Goal: Task Accomplishment & Management: Use online tool/utility

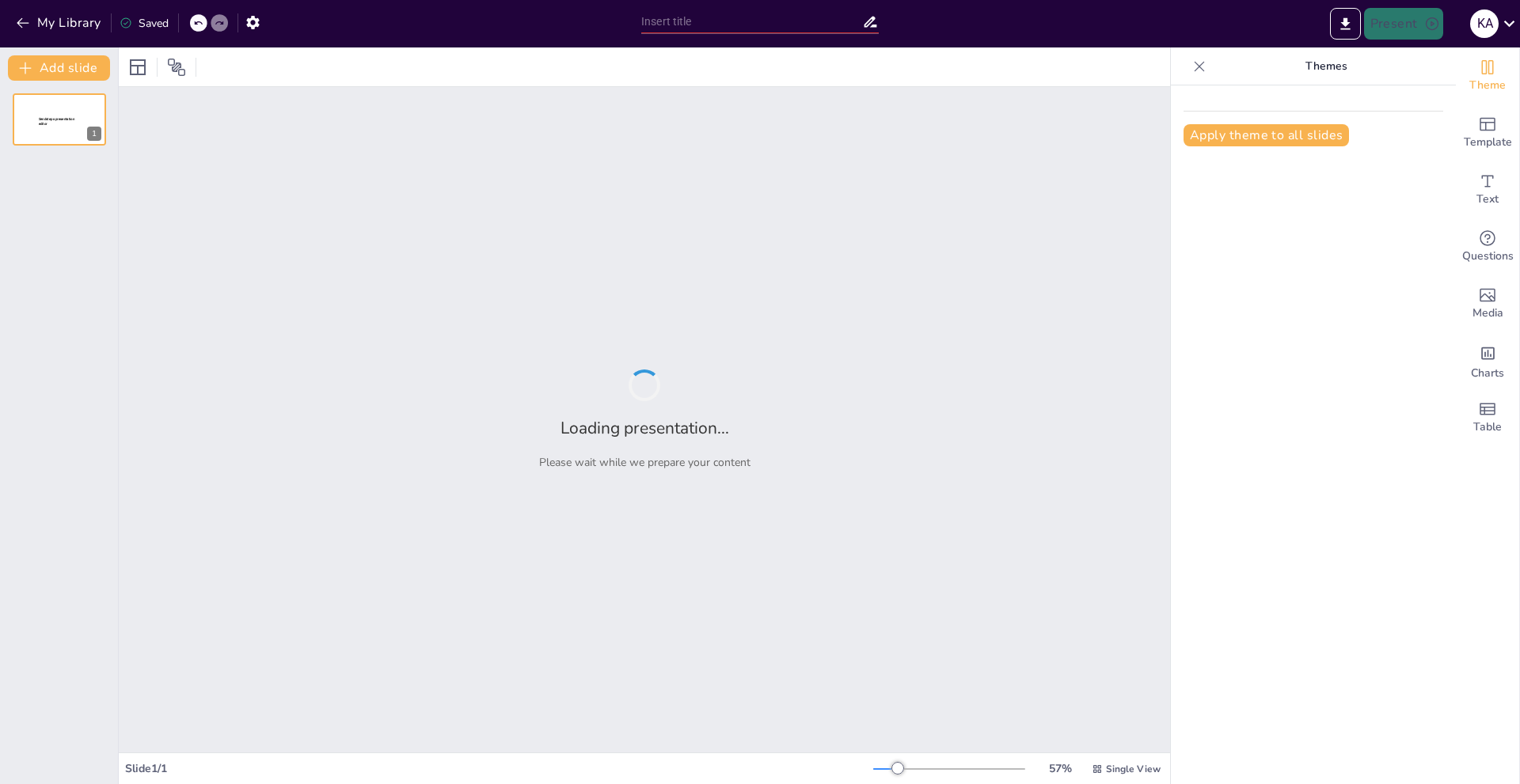
type input "Fundamentos de Búsqueda en Inteligencia Artificial"
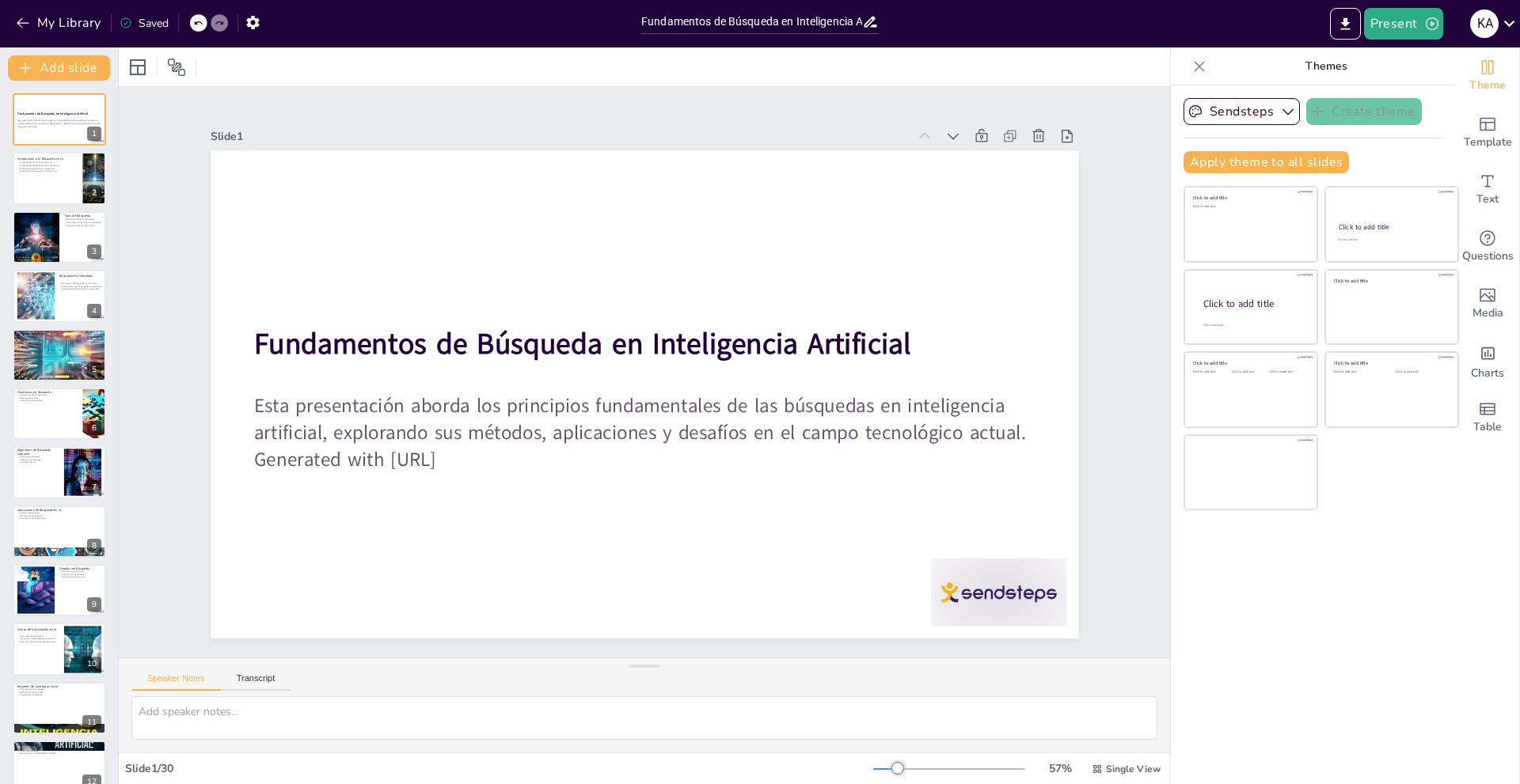
checkbox input "true"
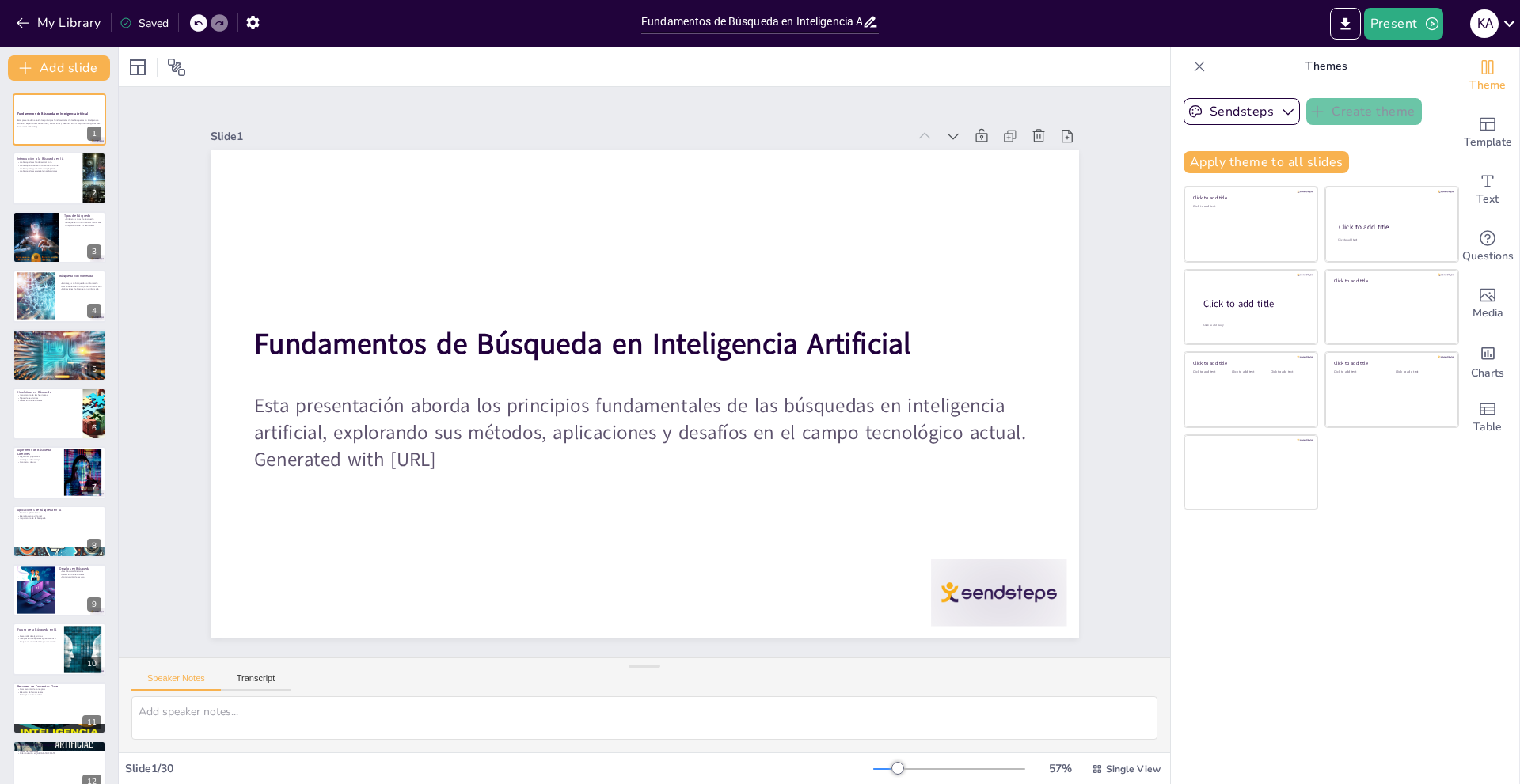
checkbox input "true"
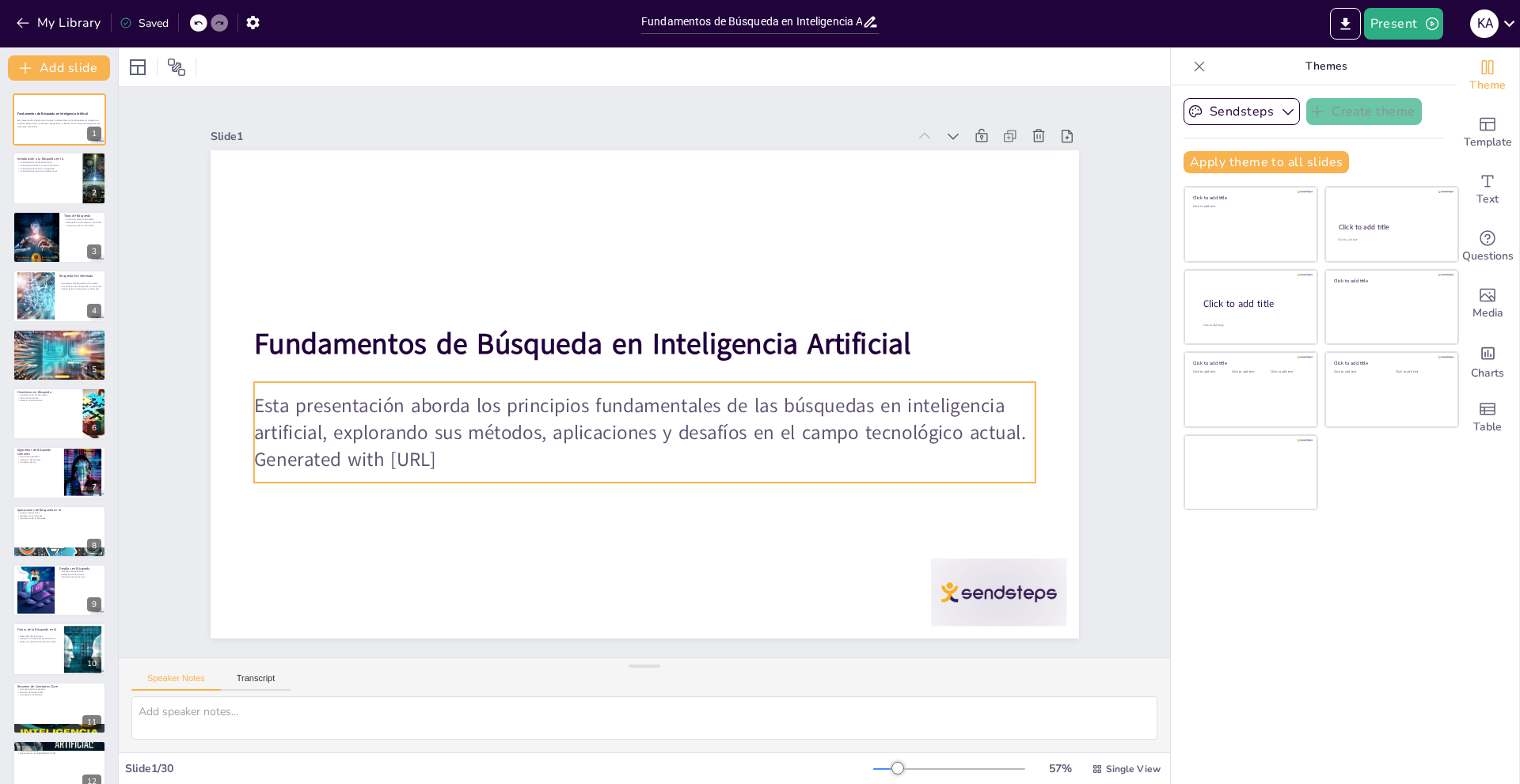
checkbox input "true"
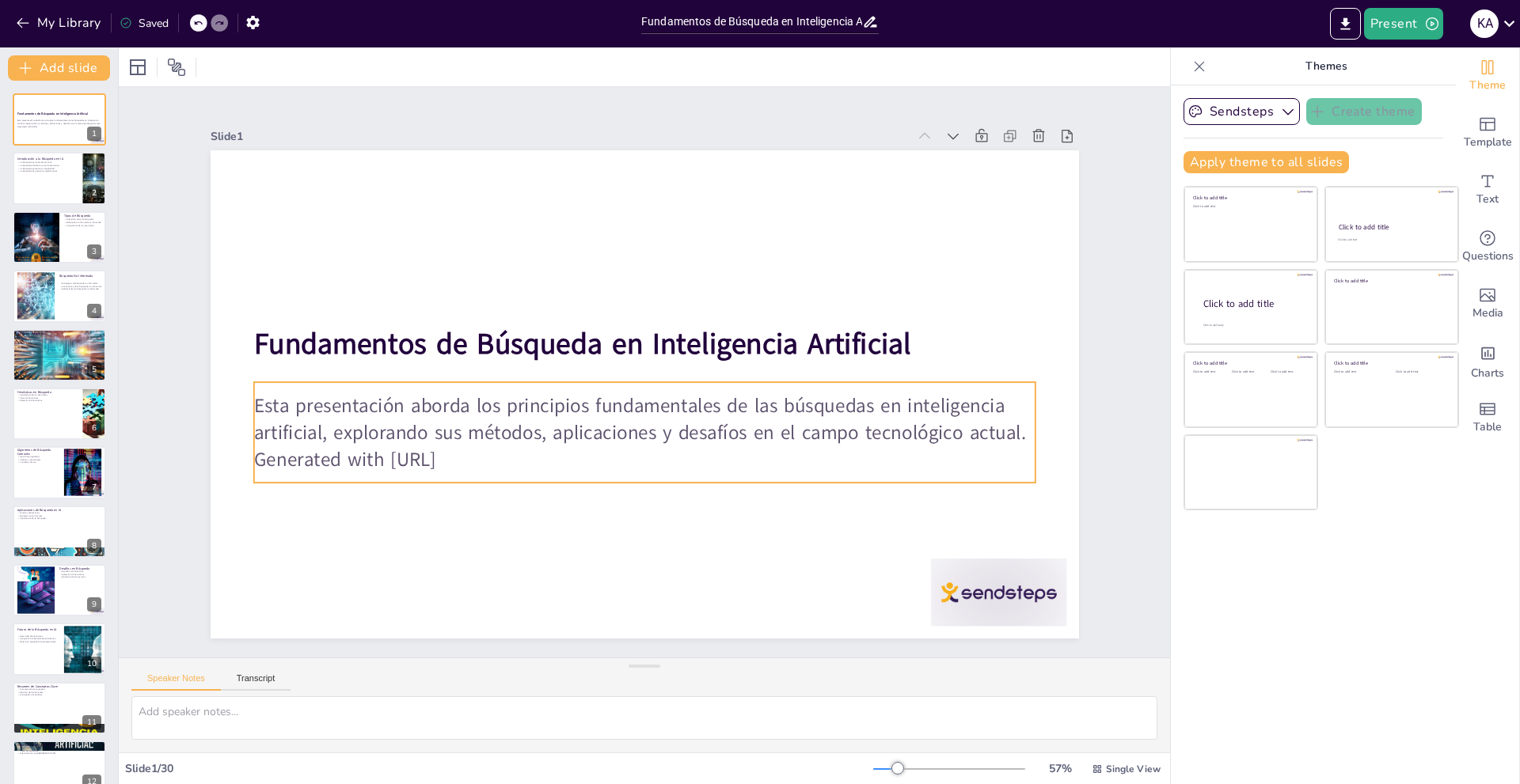
checkbox input "true"
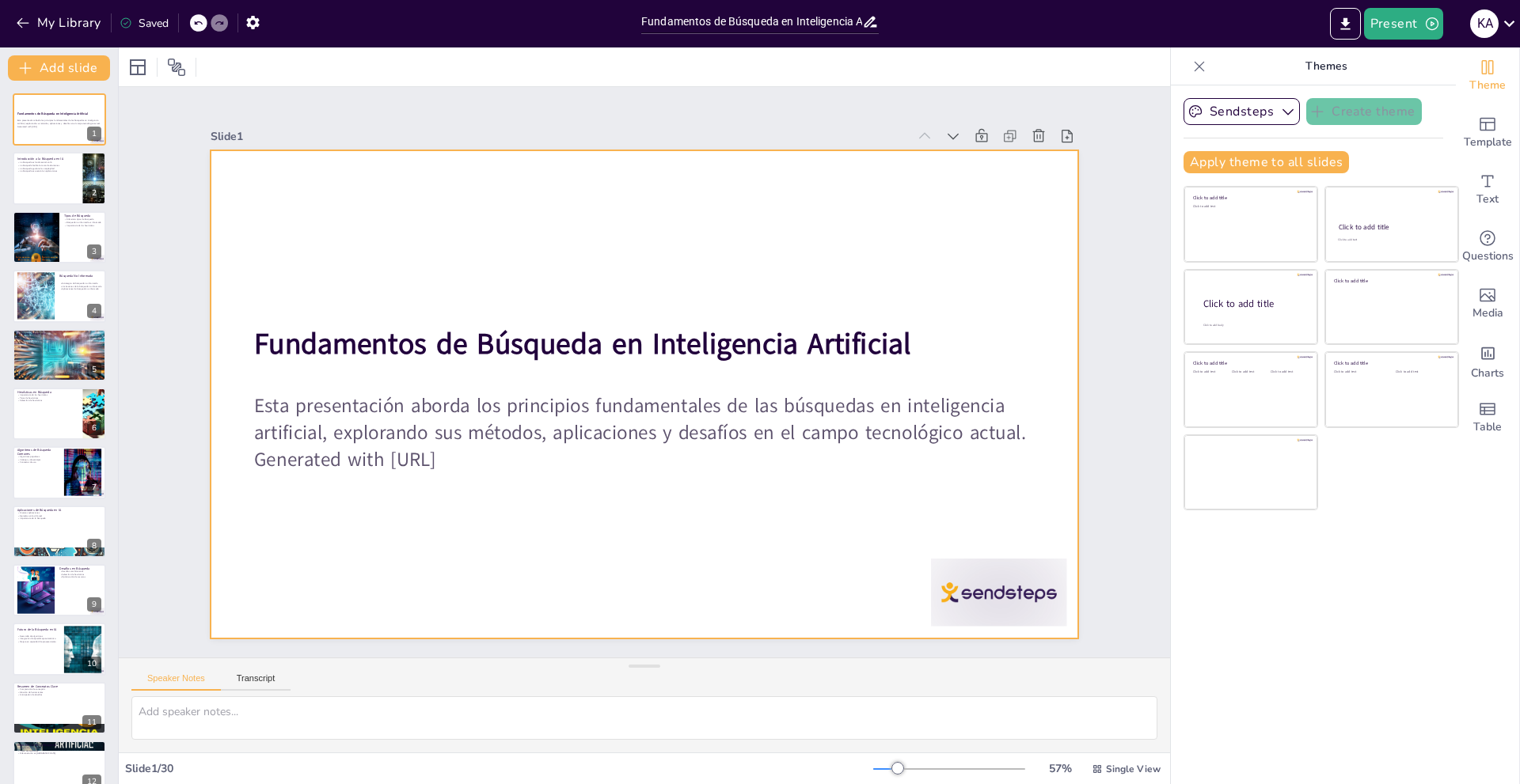
checkbox input "true"
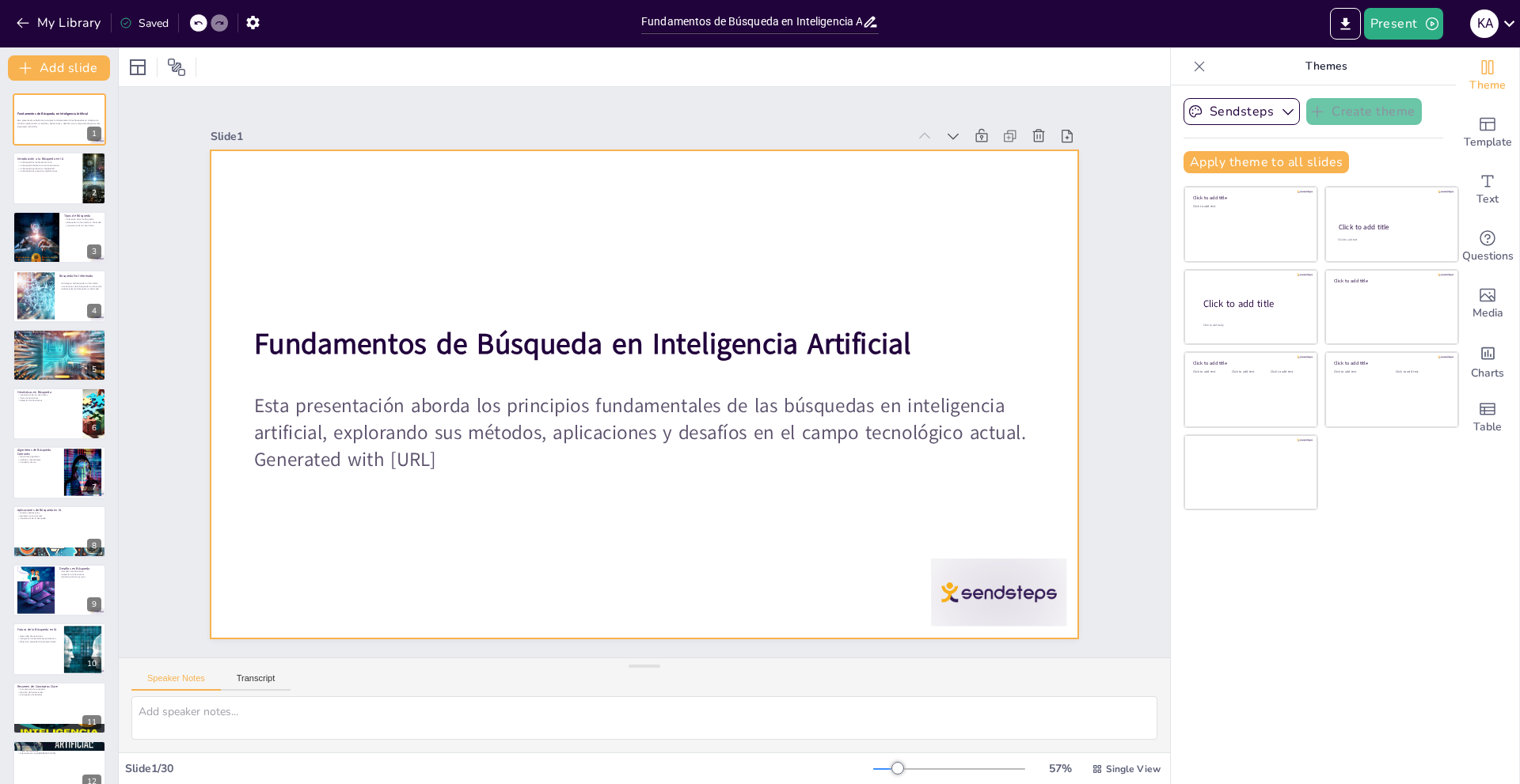
checkbox input "true"
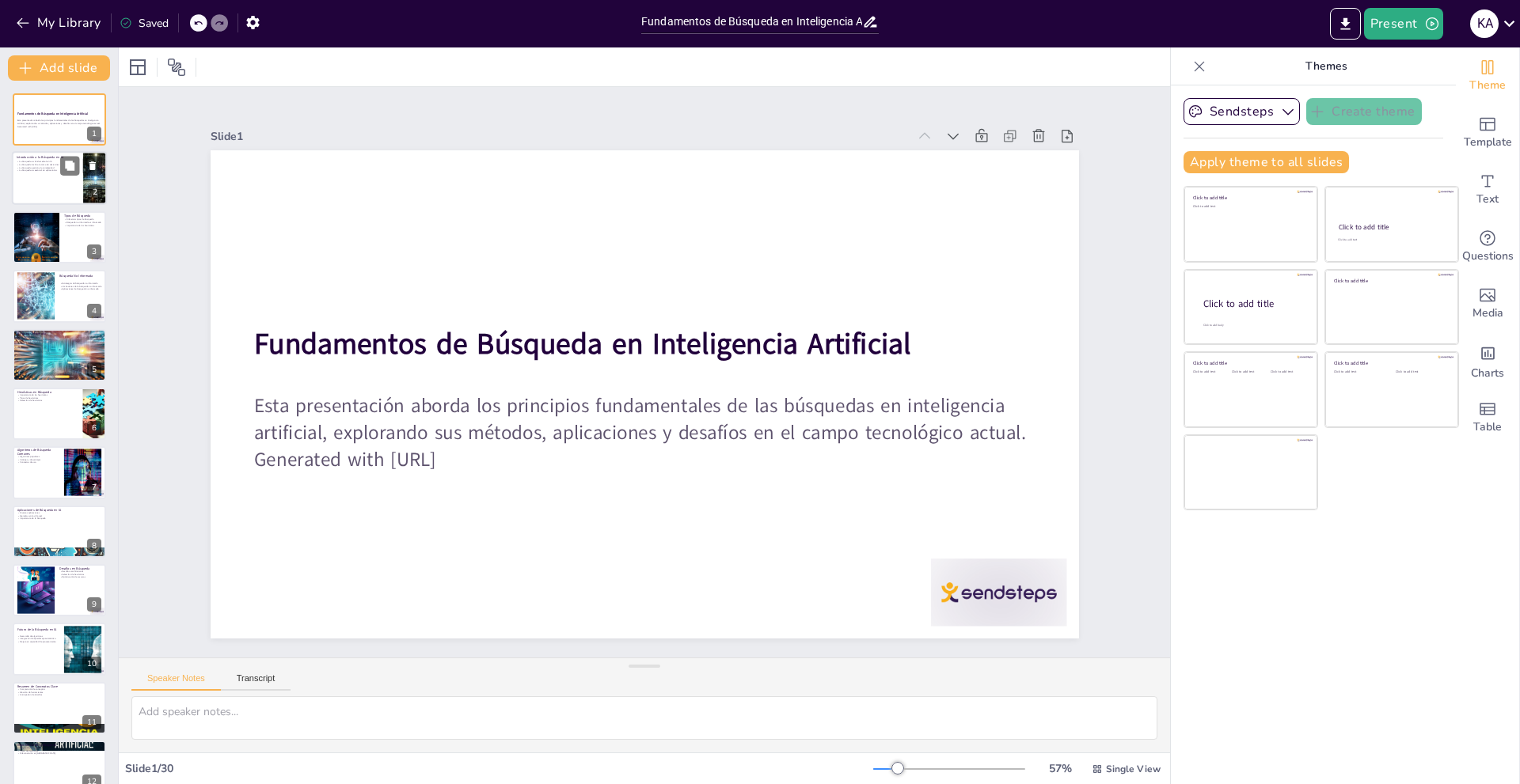
checkbox input "true"
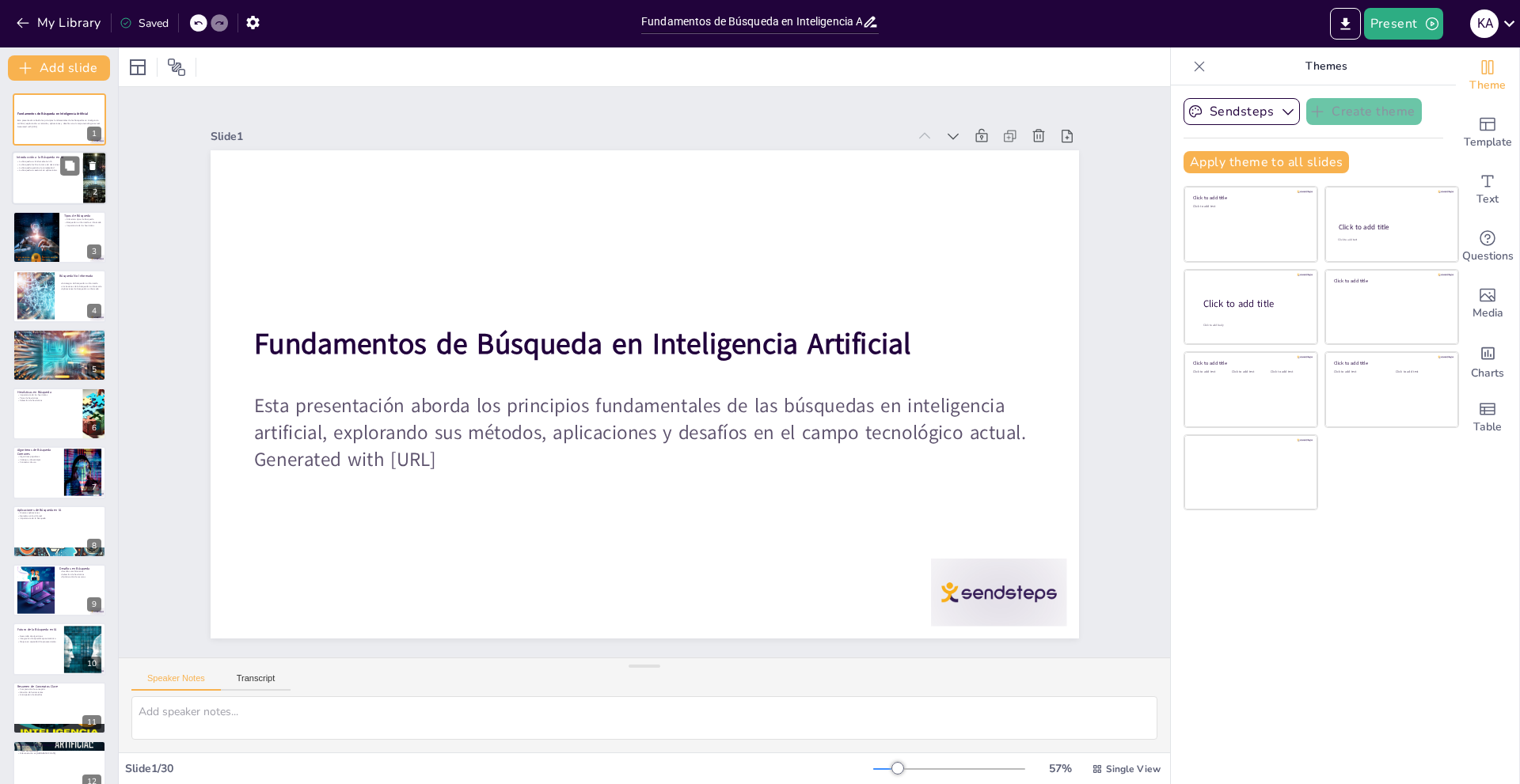
click at [70, 179] on div at bounding box center [59, 178] width 95 height 54
type textarea "La búsqueda es un aspecto esencial de la inteligencia artificial, ya que permit…"
checkbox input "true"
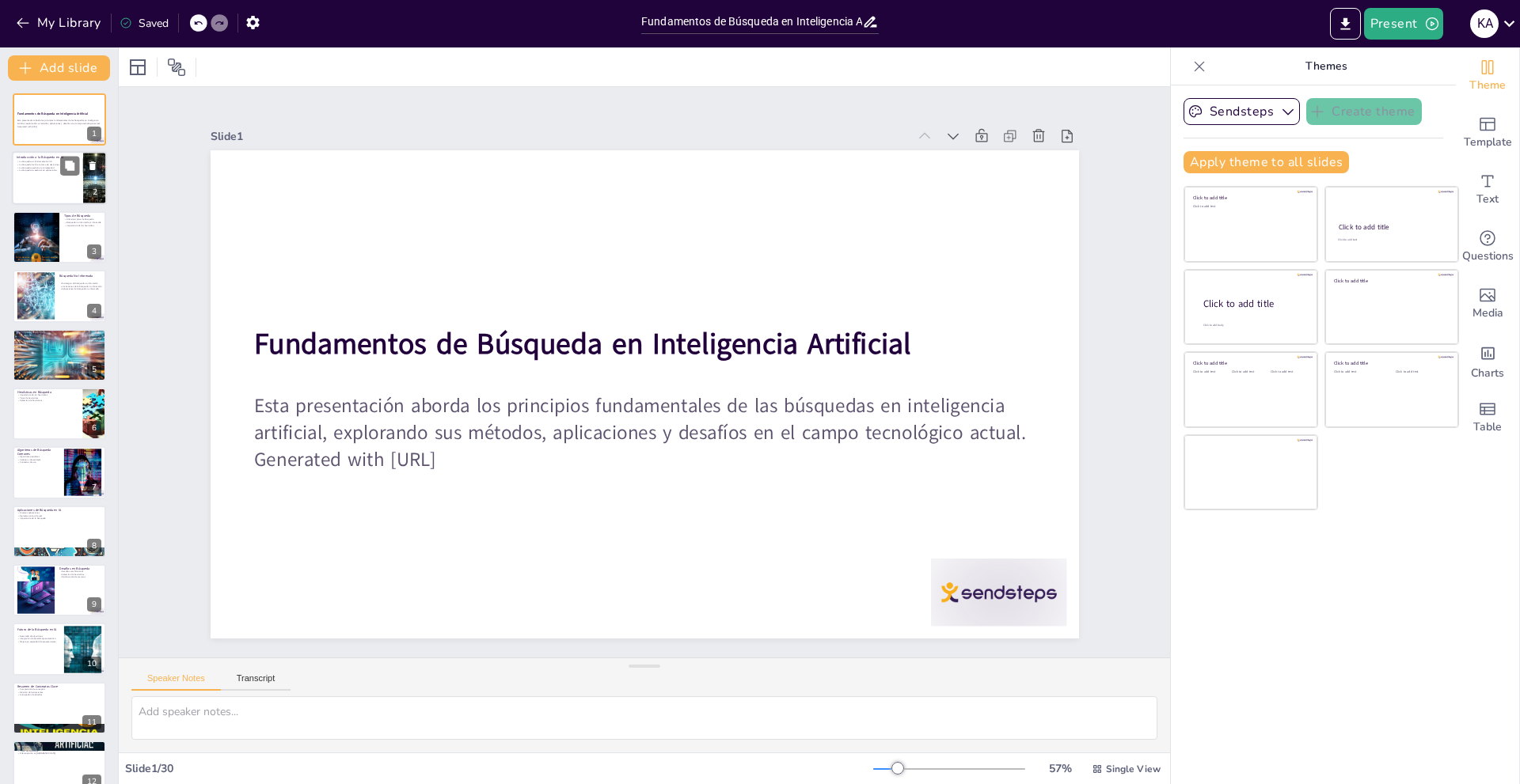
checkbox input "true"
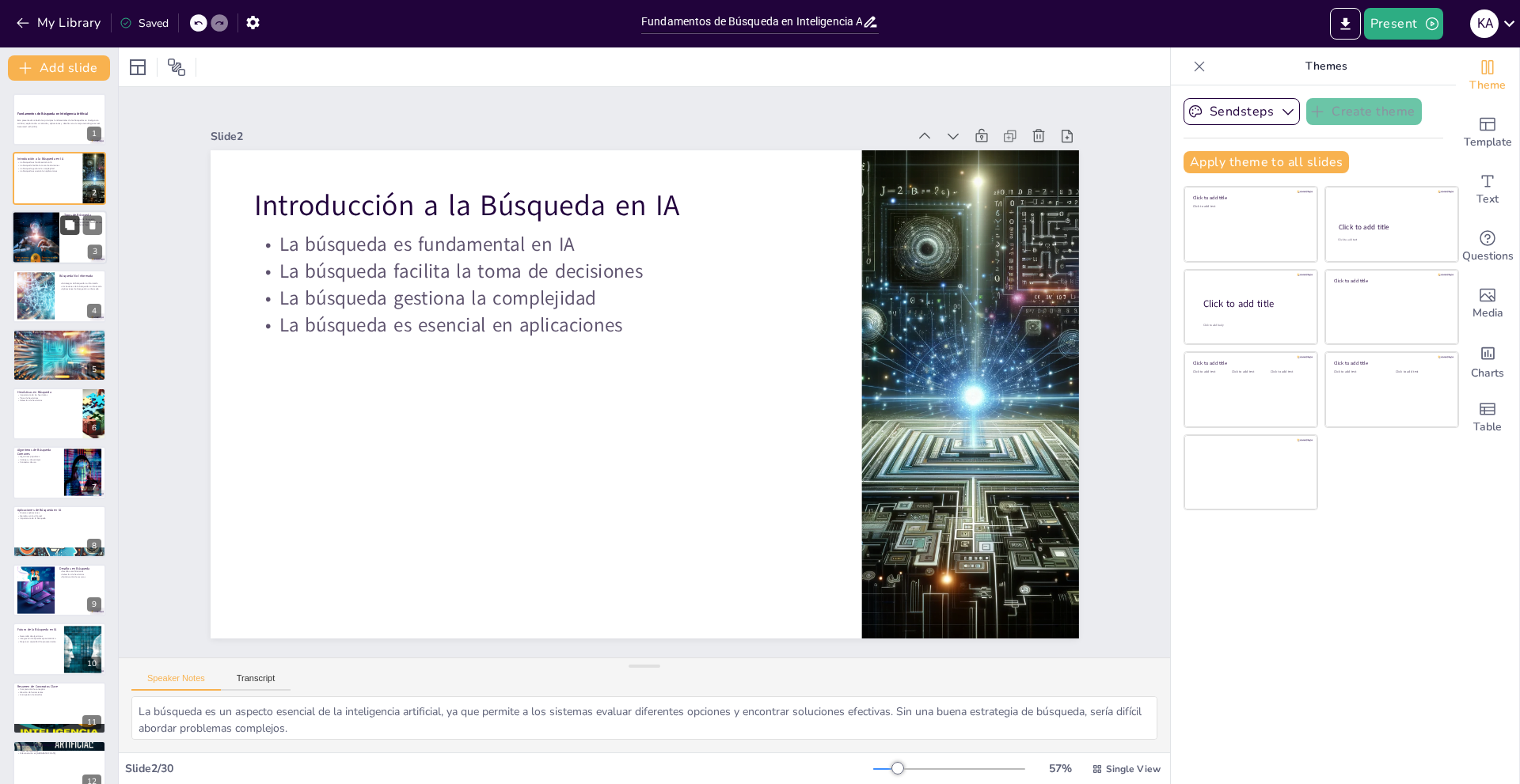
checkbox input "true"
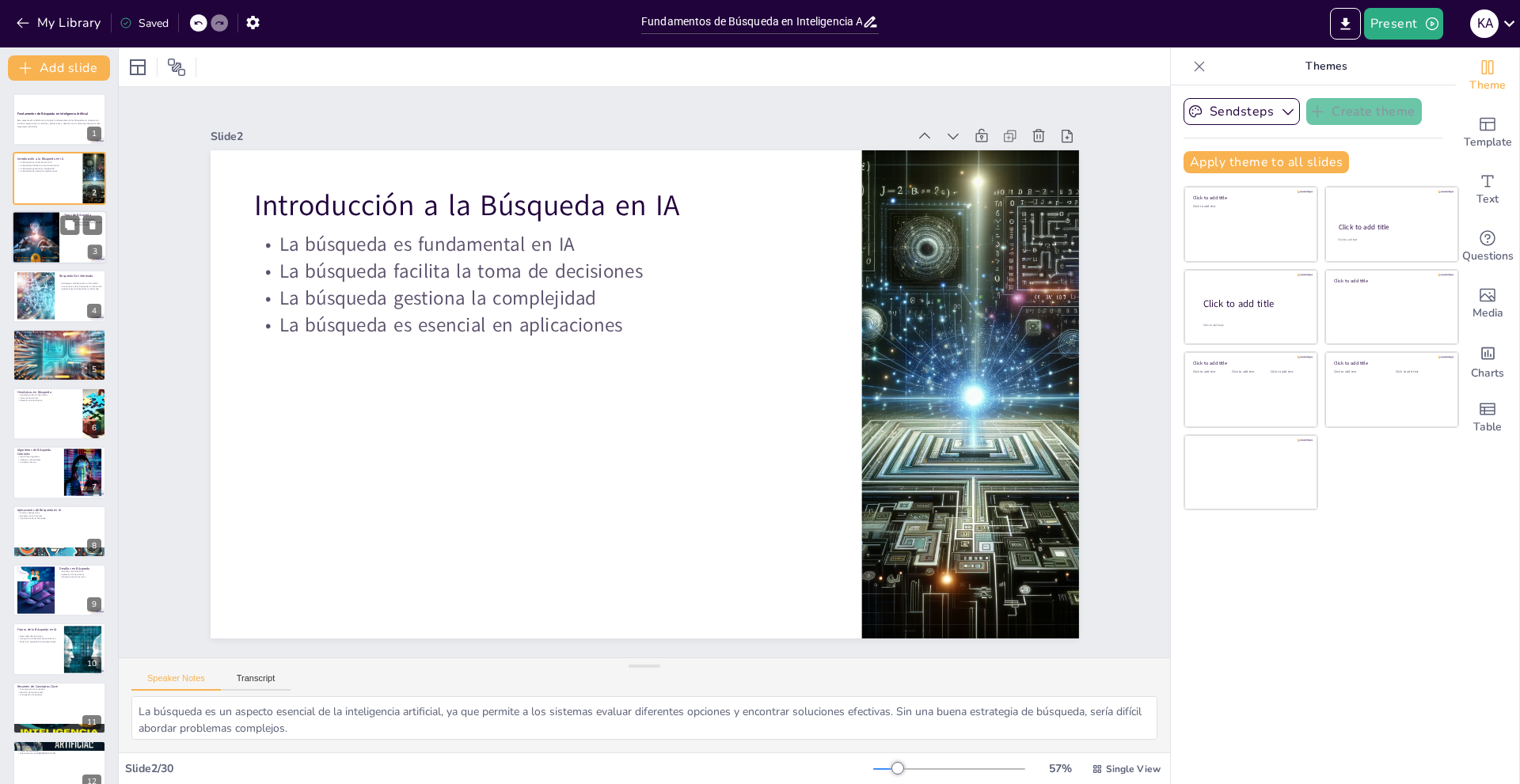
checkbox input "true"
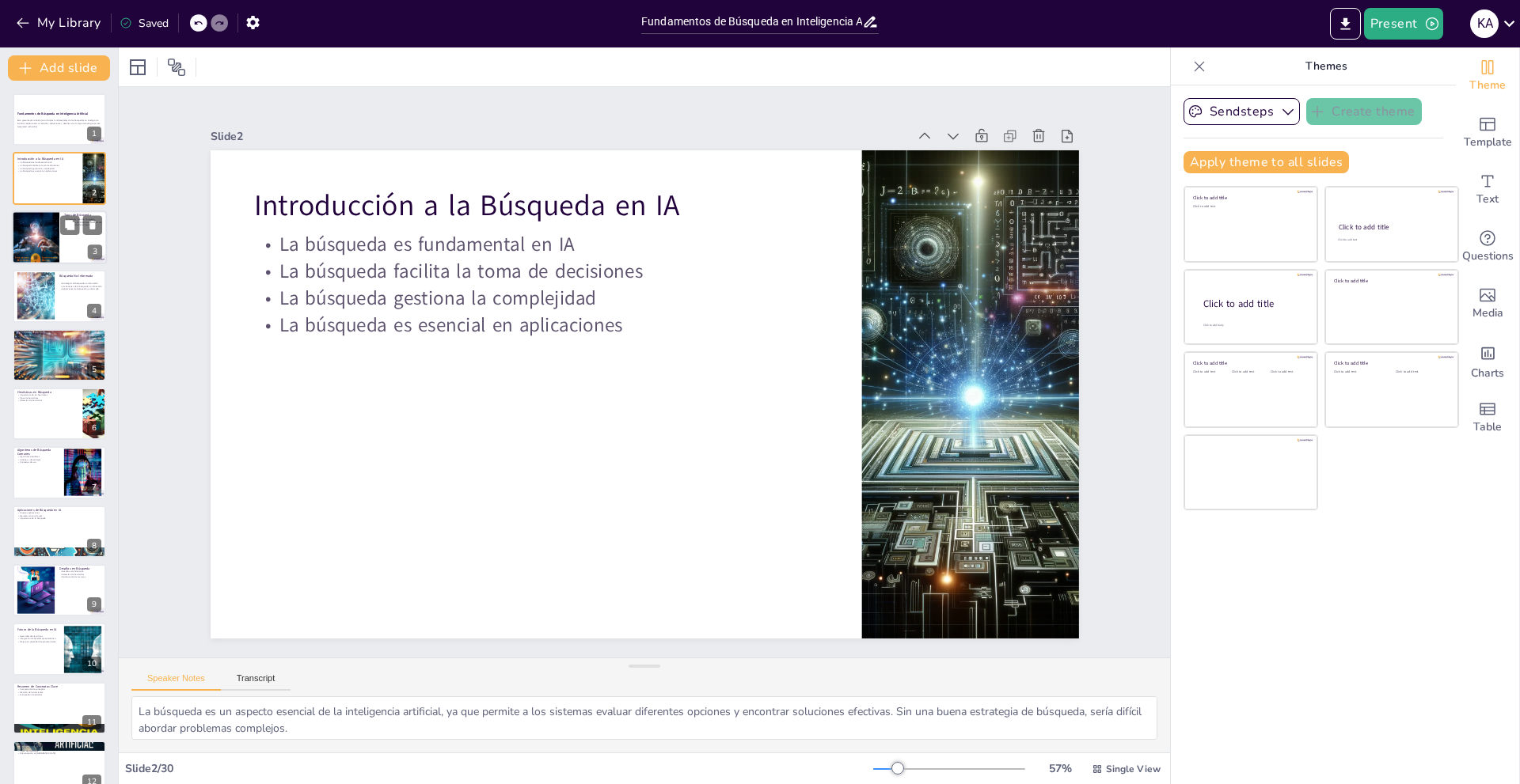
click at [79, 248] on div at bounding box center [59, 237] width 95 height 54
type textarea "Conocer los diferentes tipos de búsqueda es esencial para aplicar las técnicas …"
checkbox input "true"
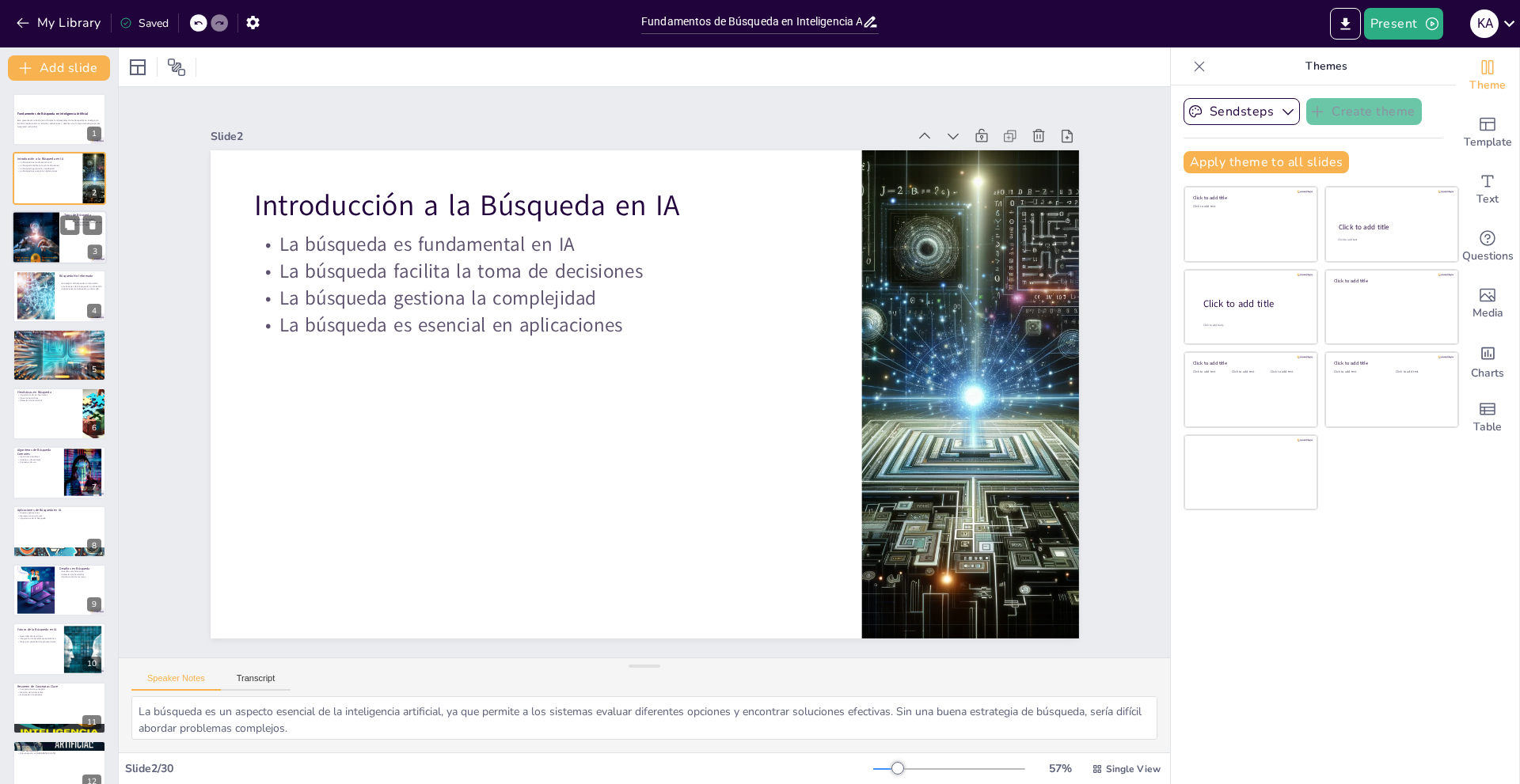
checkbox input "true"
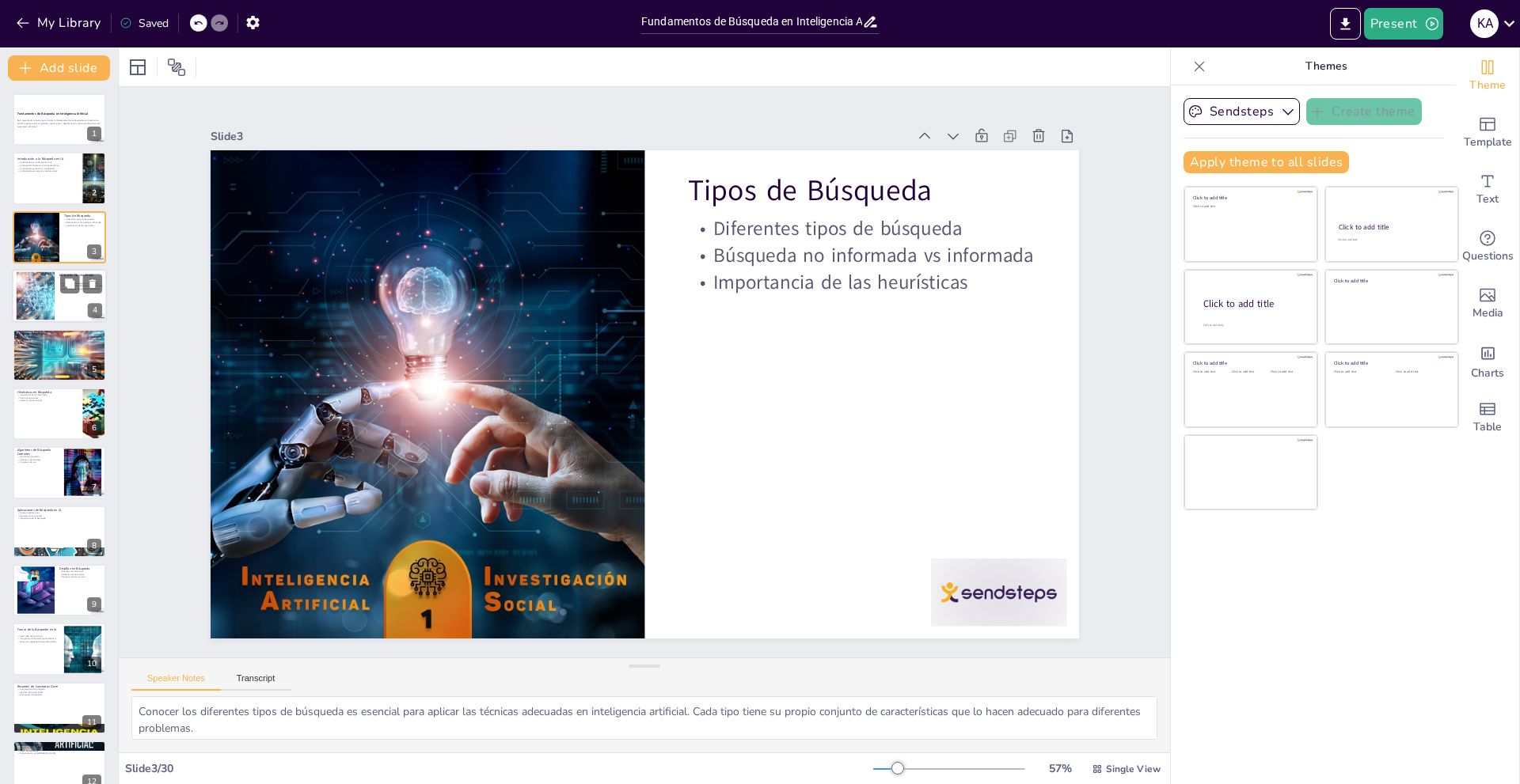
checkbox input "true"
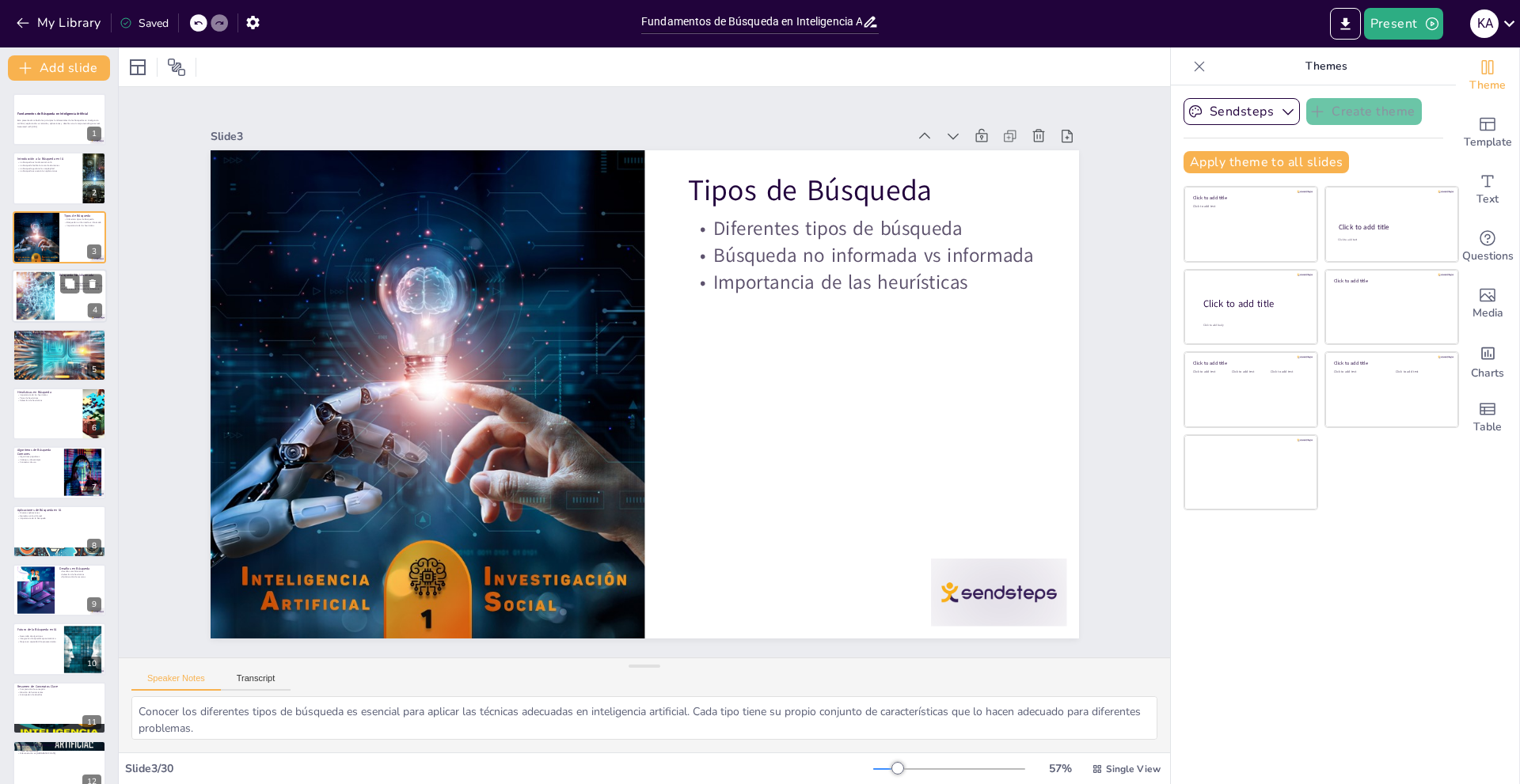
checkbox input "true"
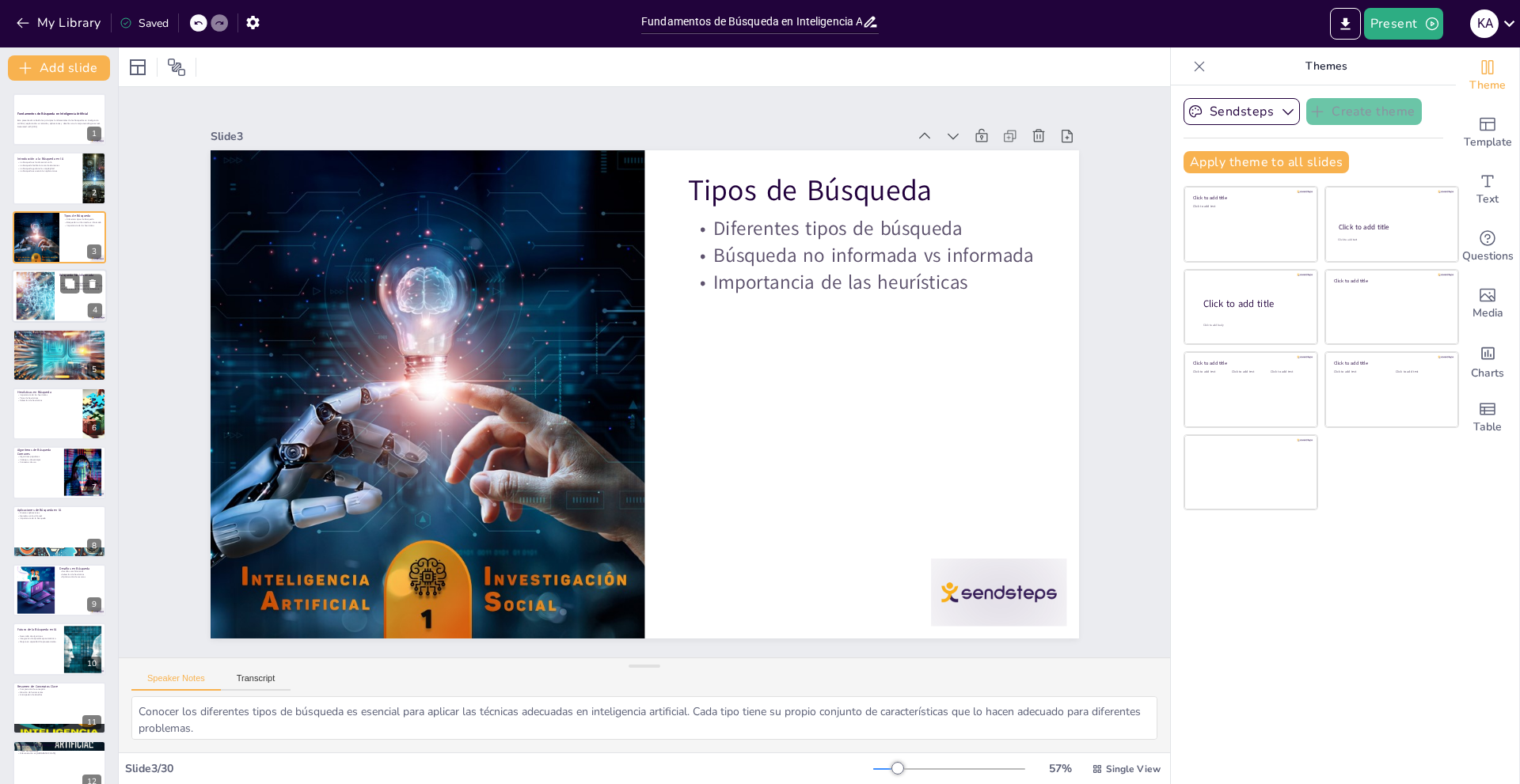
click at [76, 308] on div at bounding box center [59, 296] width 95 height 54
type textarea "Las estrategias de búsqueda no informada son fundamentales para entender cómo f…"
checkbox input "true"
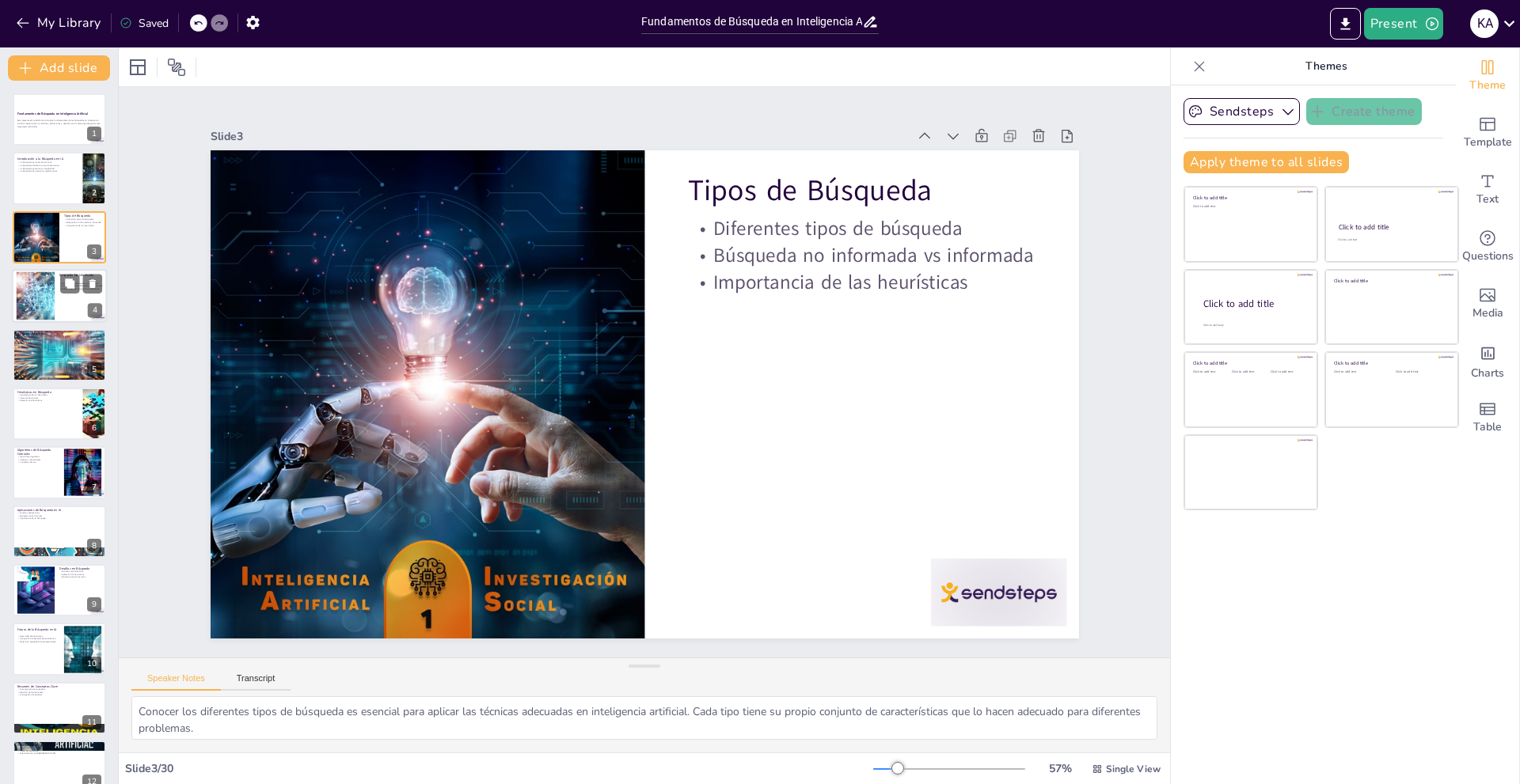
checkbox input "true"
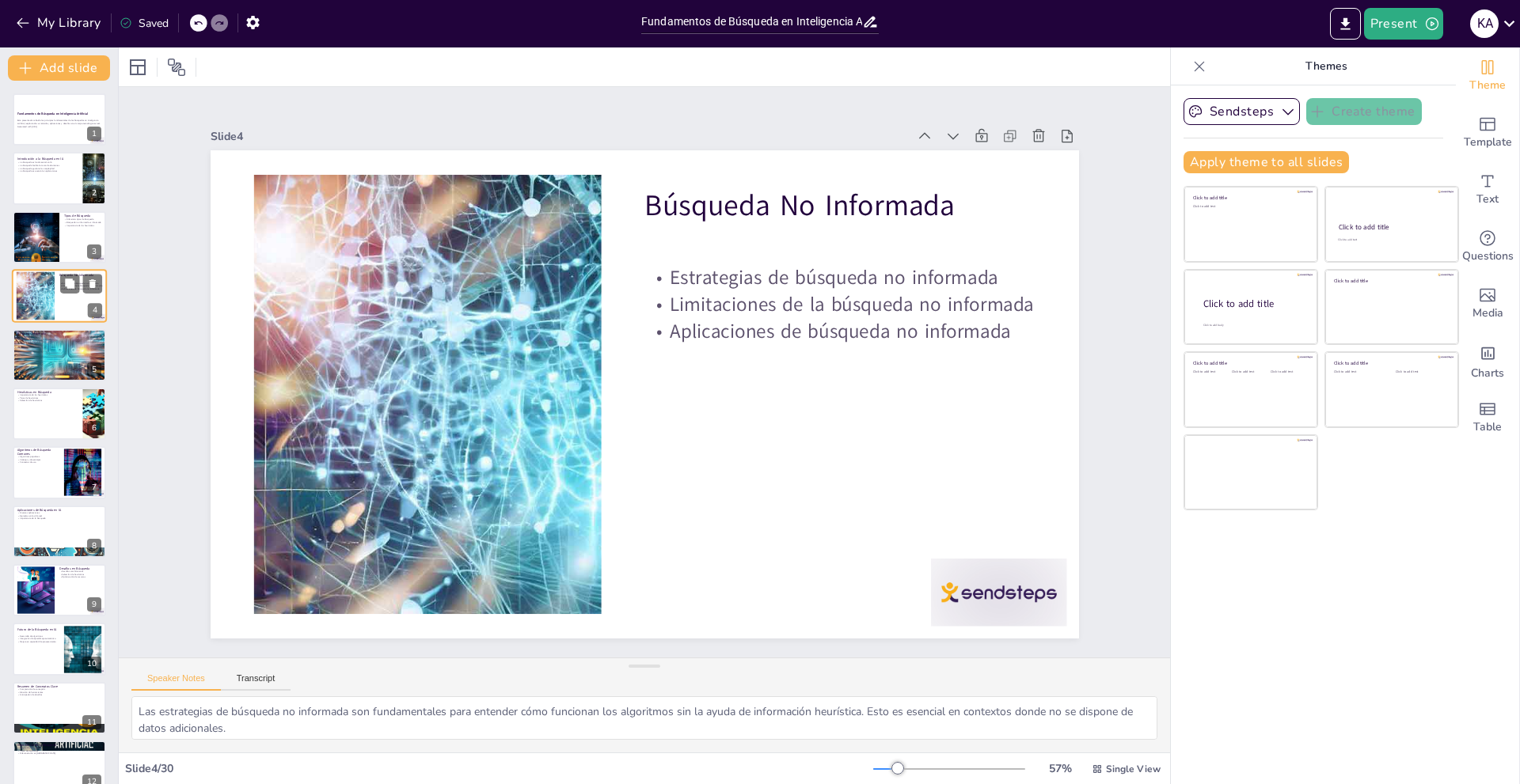
checkbox input "true"
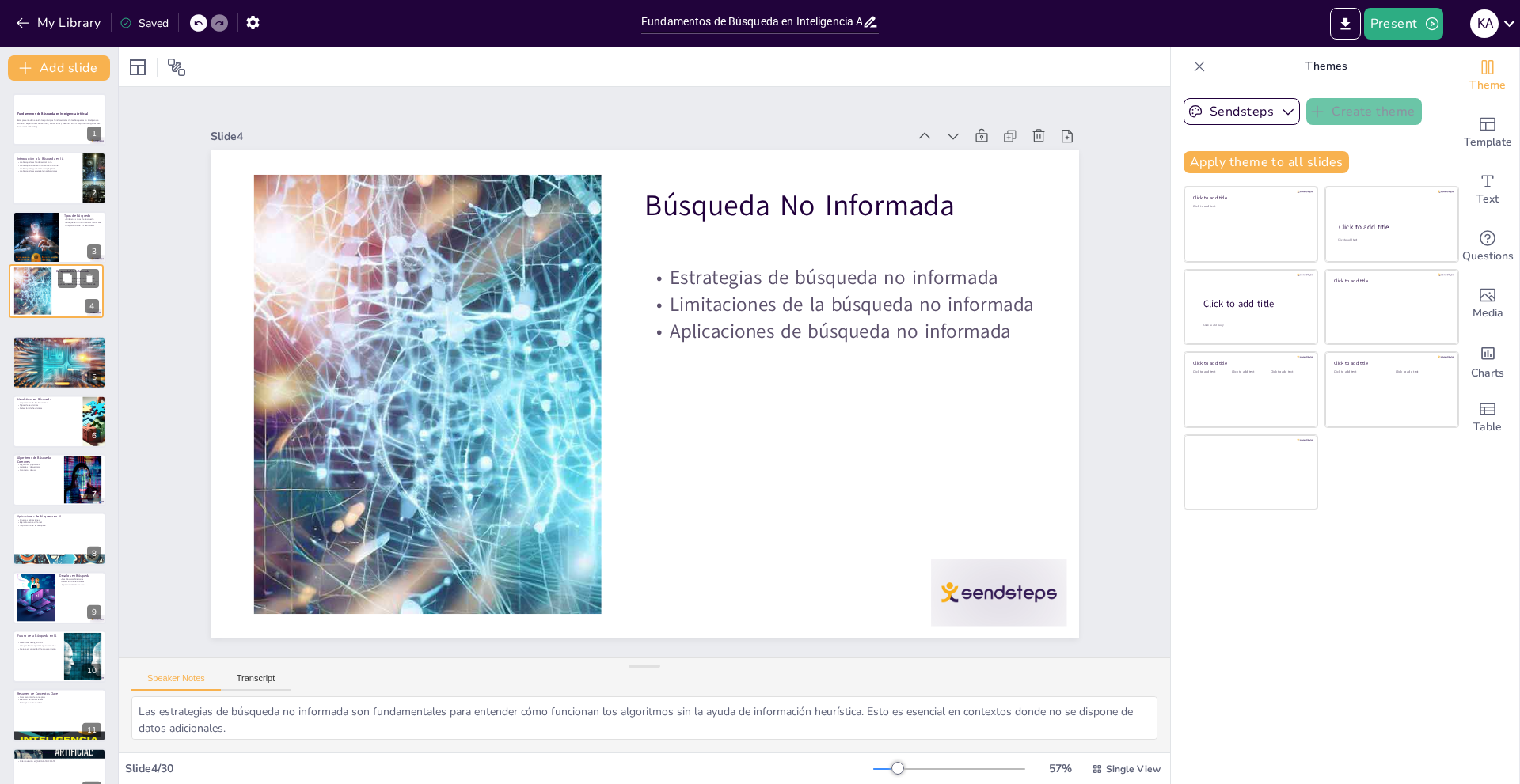
click at [73, 306] on div at bounding box center [56, 291] width 94 height 52
checkbox input "true"
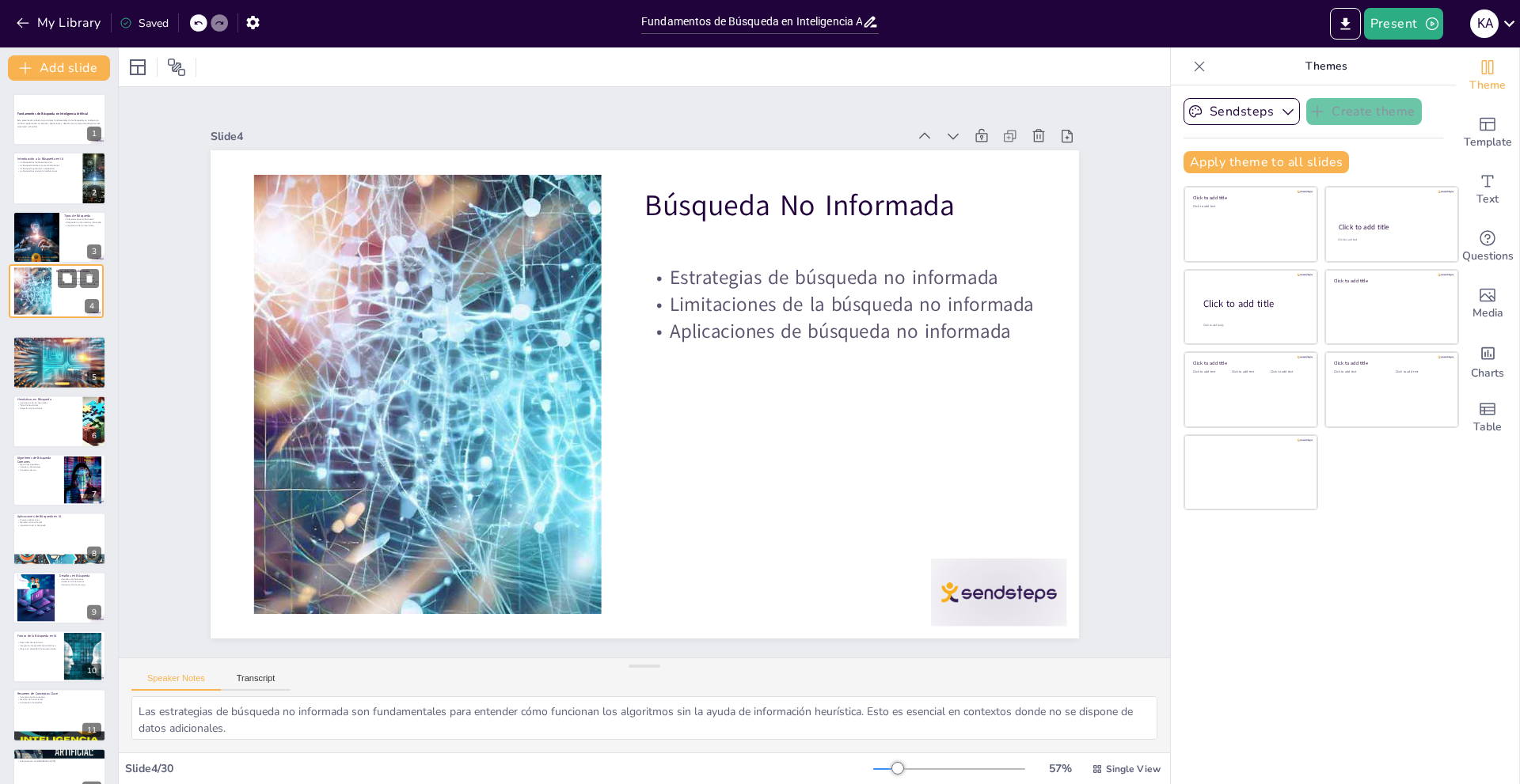
checkbox input "true"
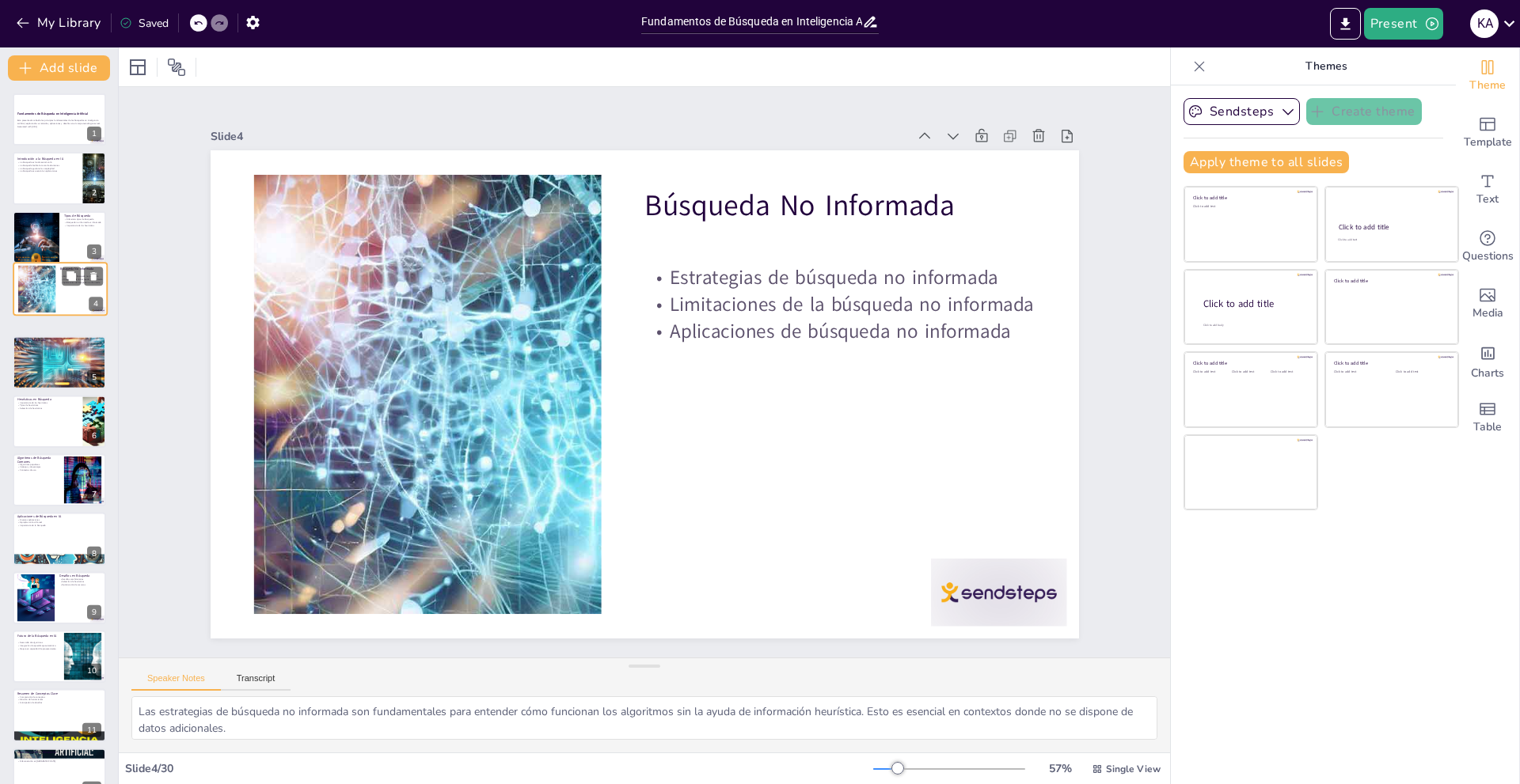
checkbox input "true"
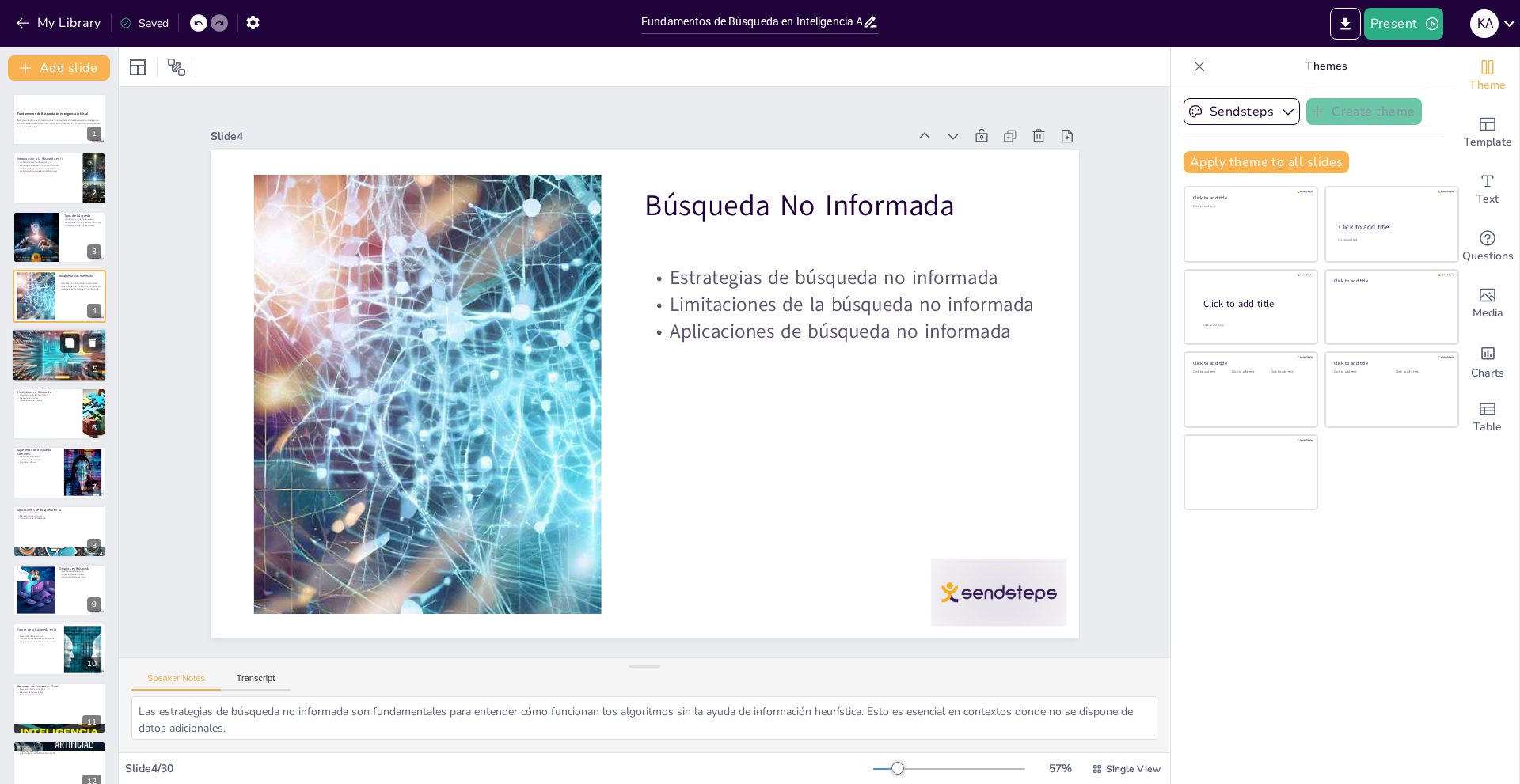
checkbox input "true"
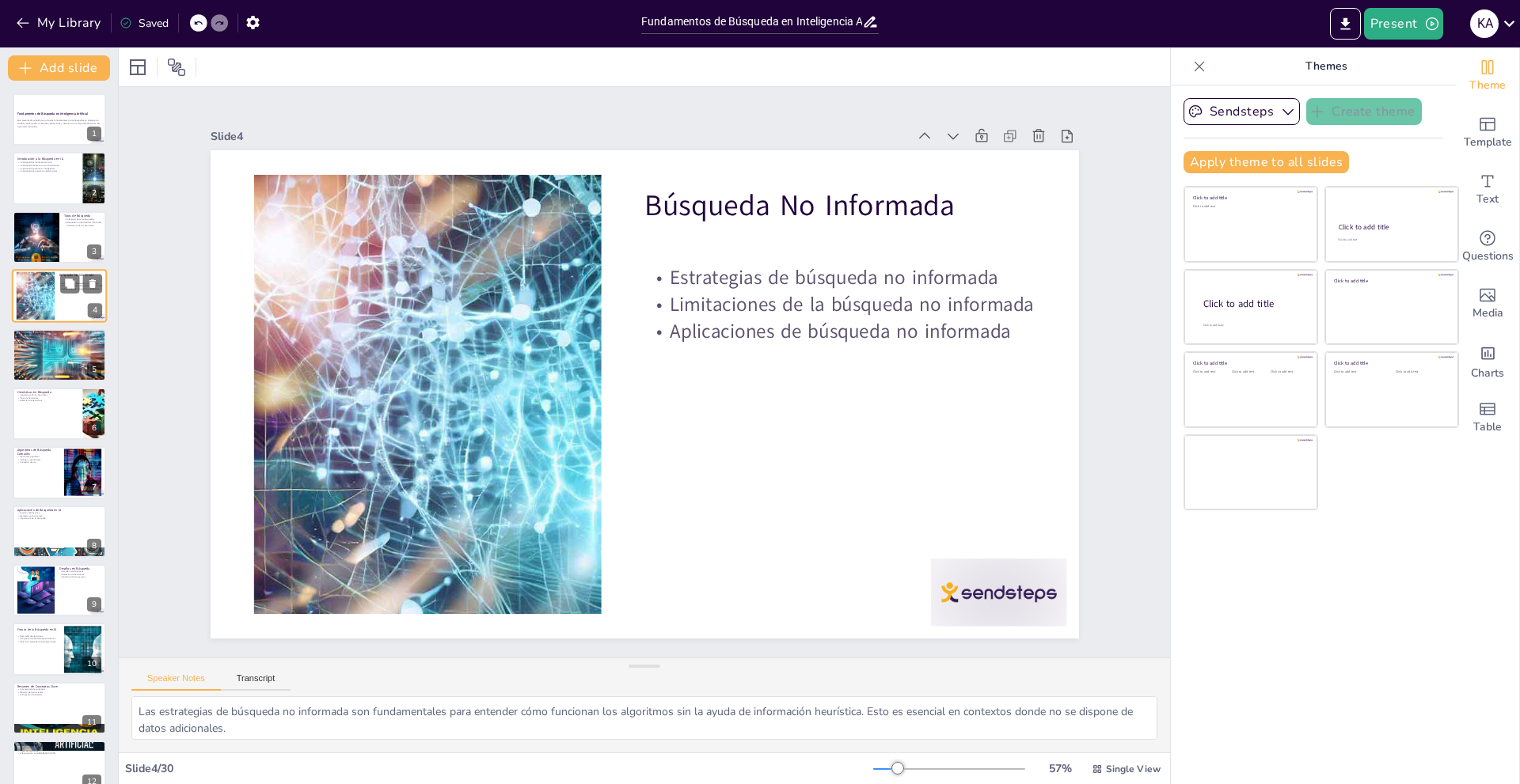
checkbox input "true"
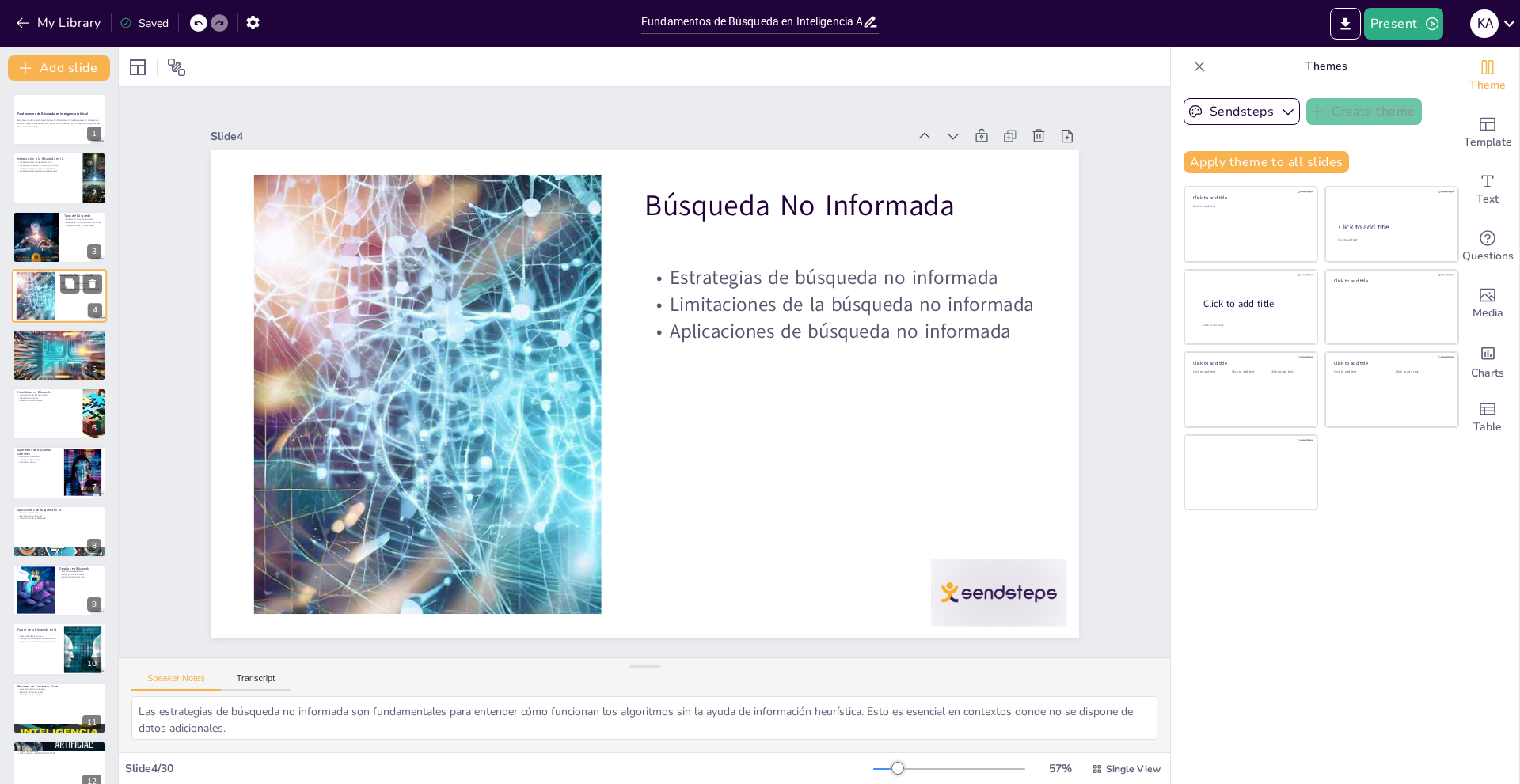
checkbox input "true"
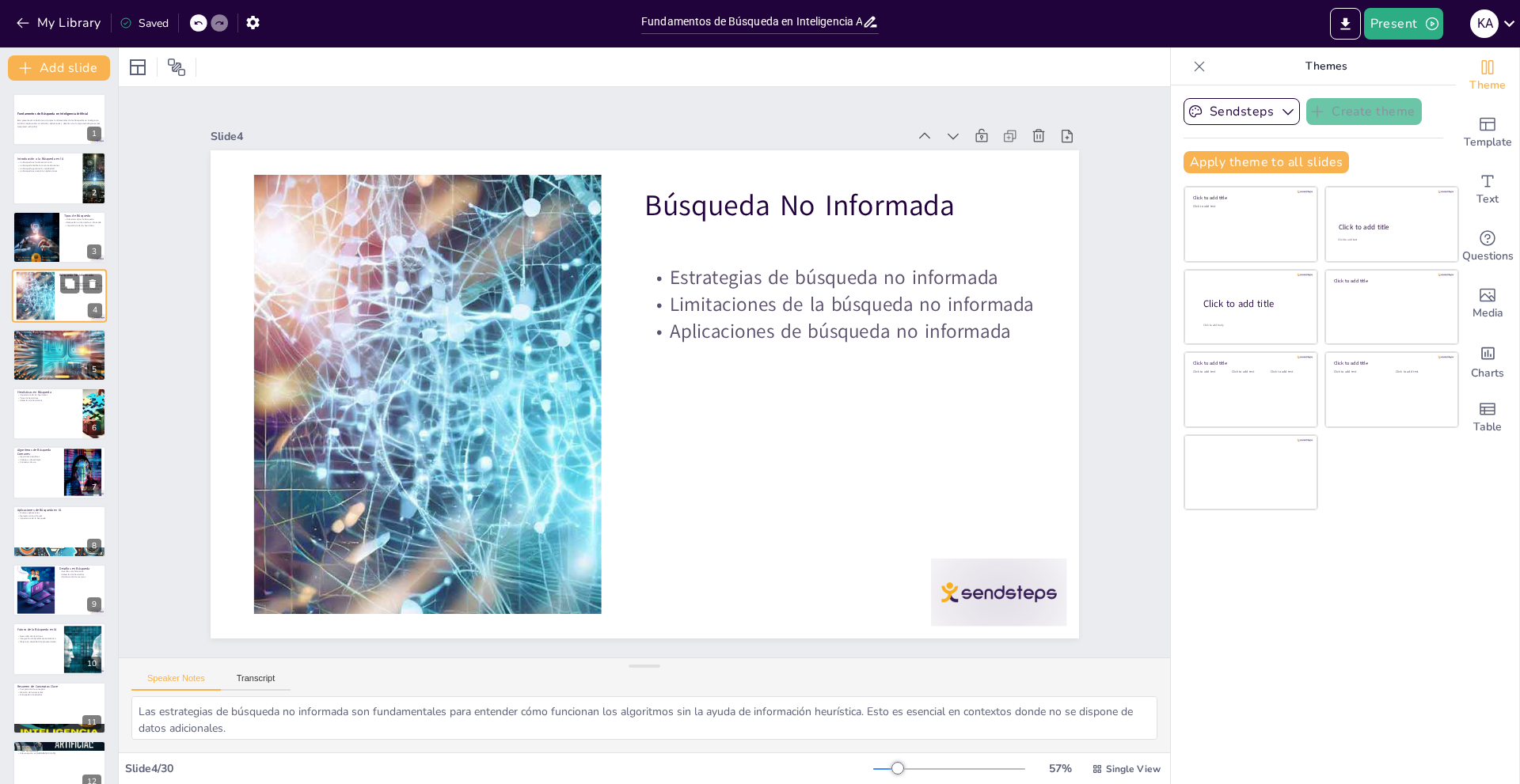
checkbox input "true"
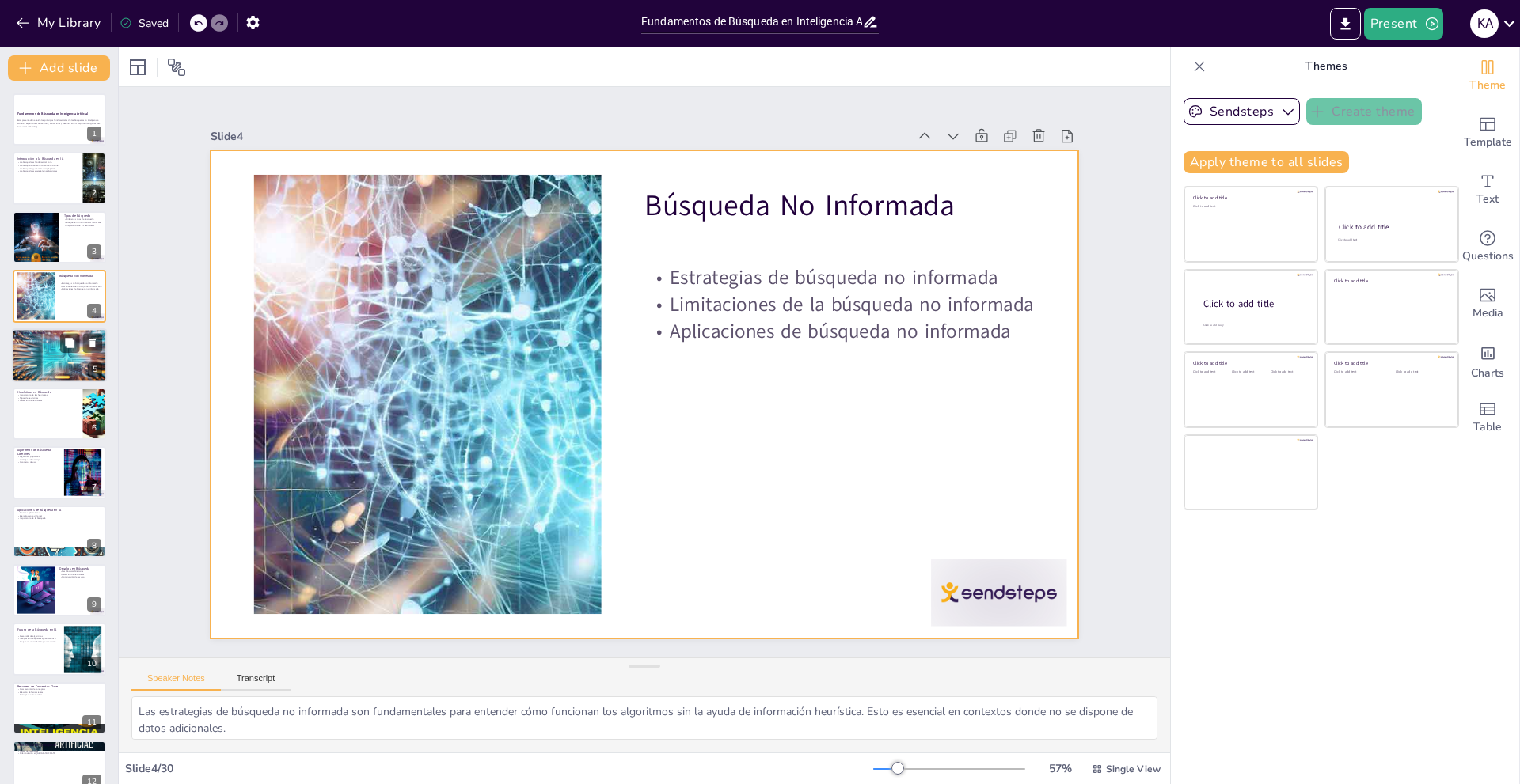
checkbox input "true"
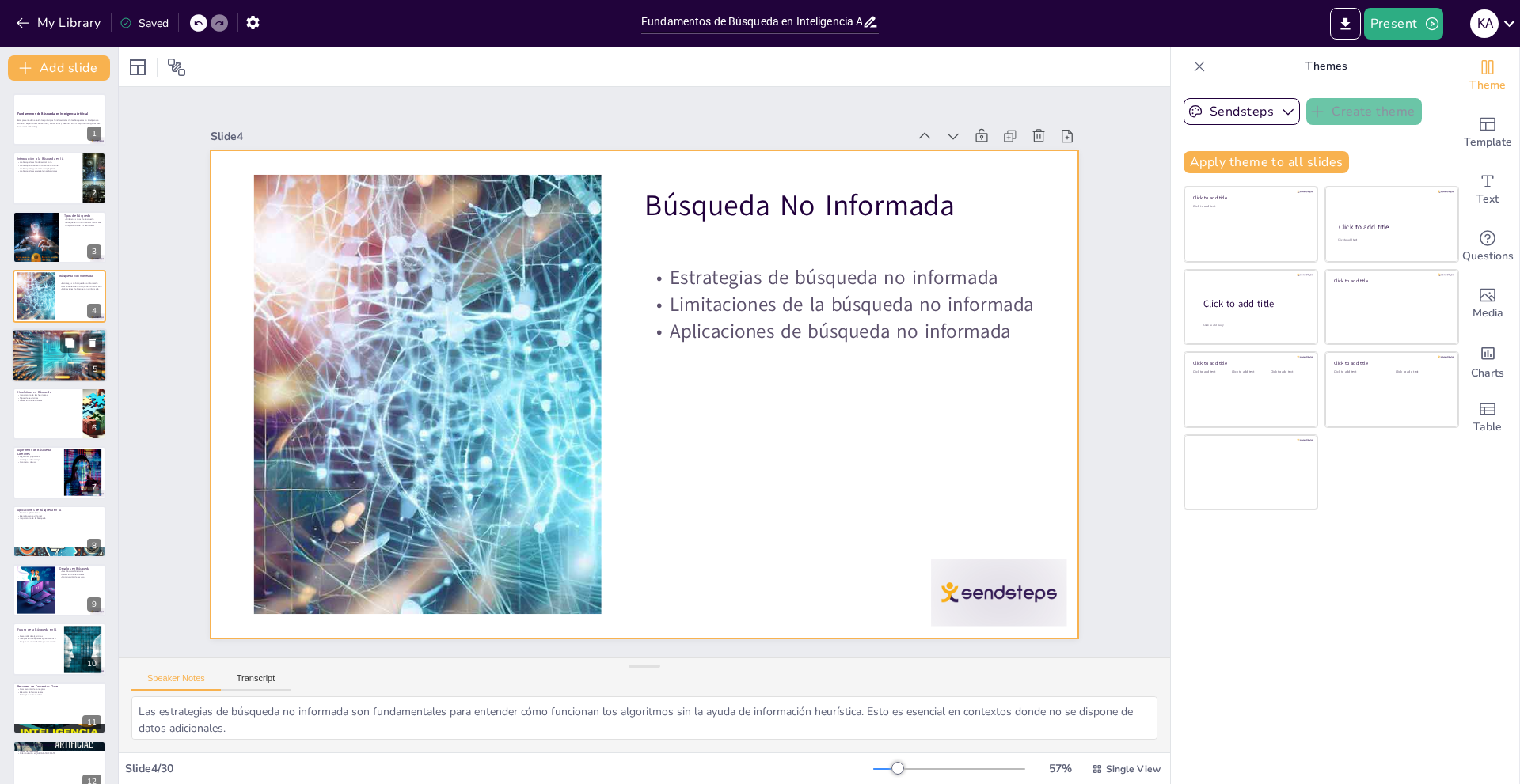
checkbox input "true"
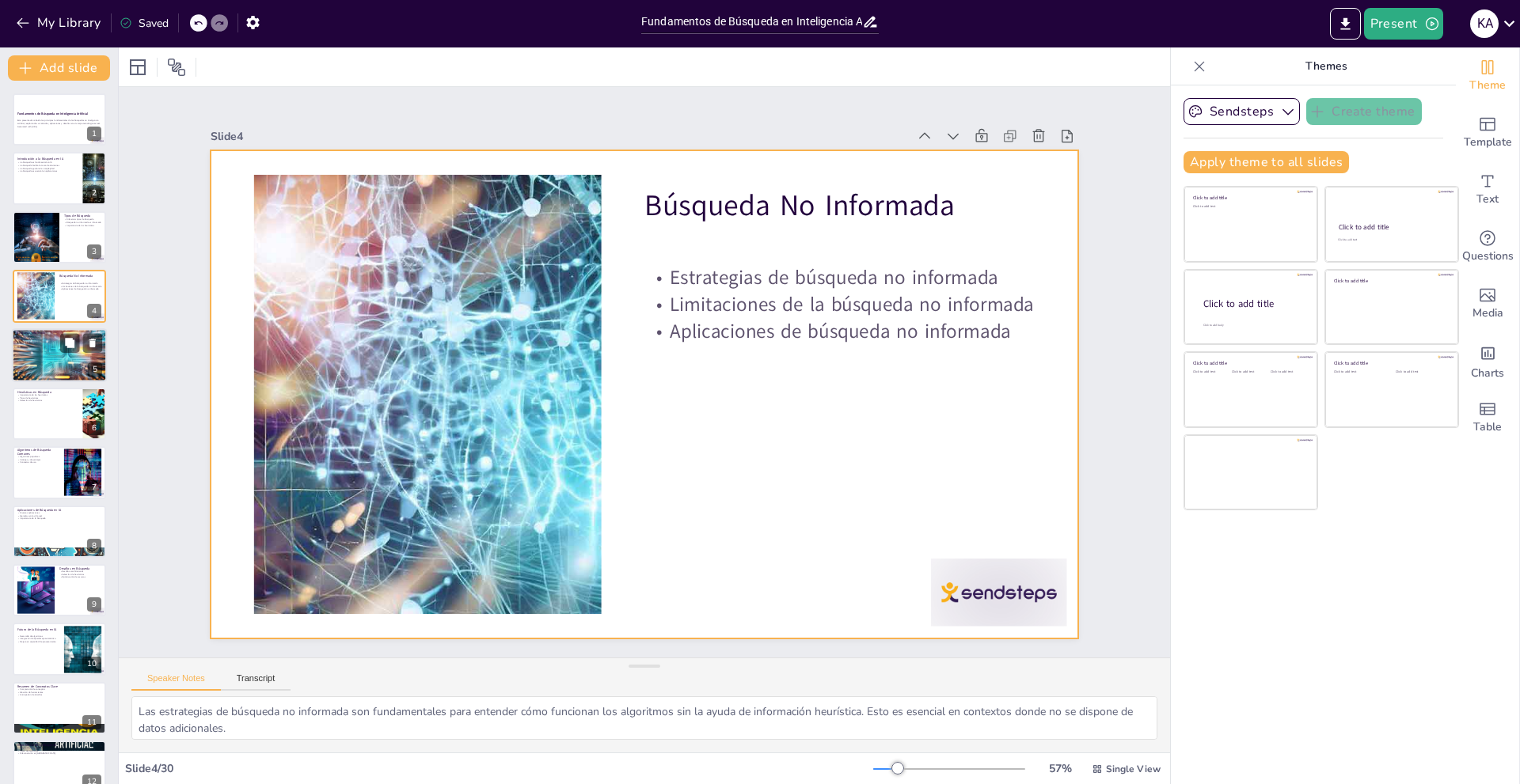
checkbox input "true"
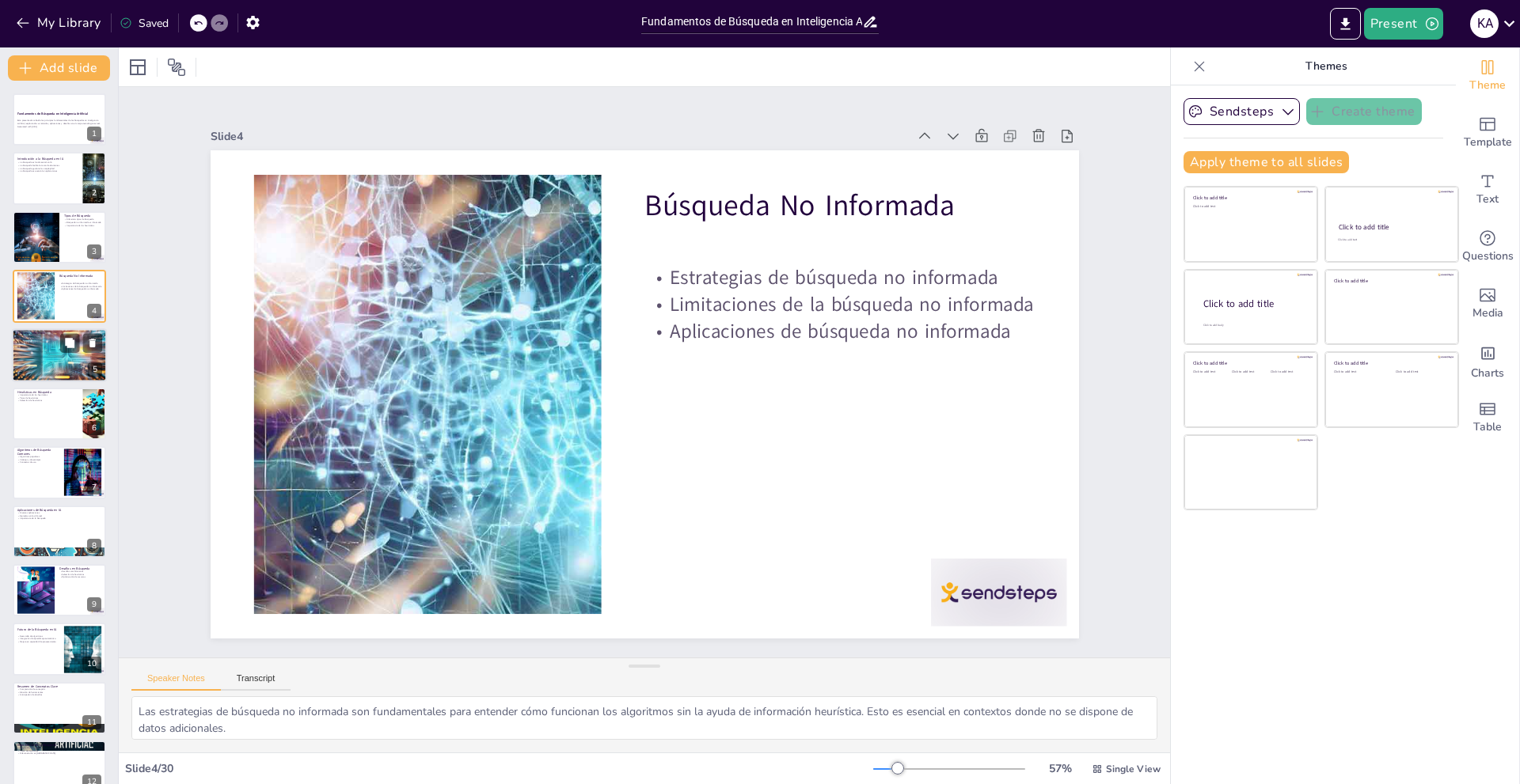
click at [52, 348] on div at bounding box center [59, 355] width 95 height 57
type textarea "El uso de heurísticas en la búsqueda informada es esencial para mejorar la efic…"
checkbox input "true"
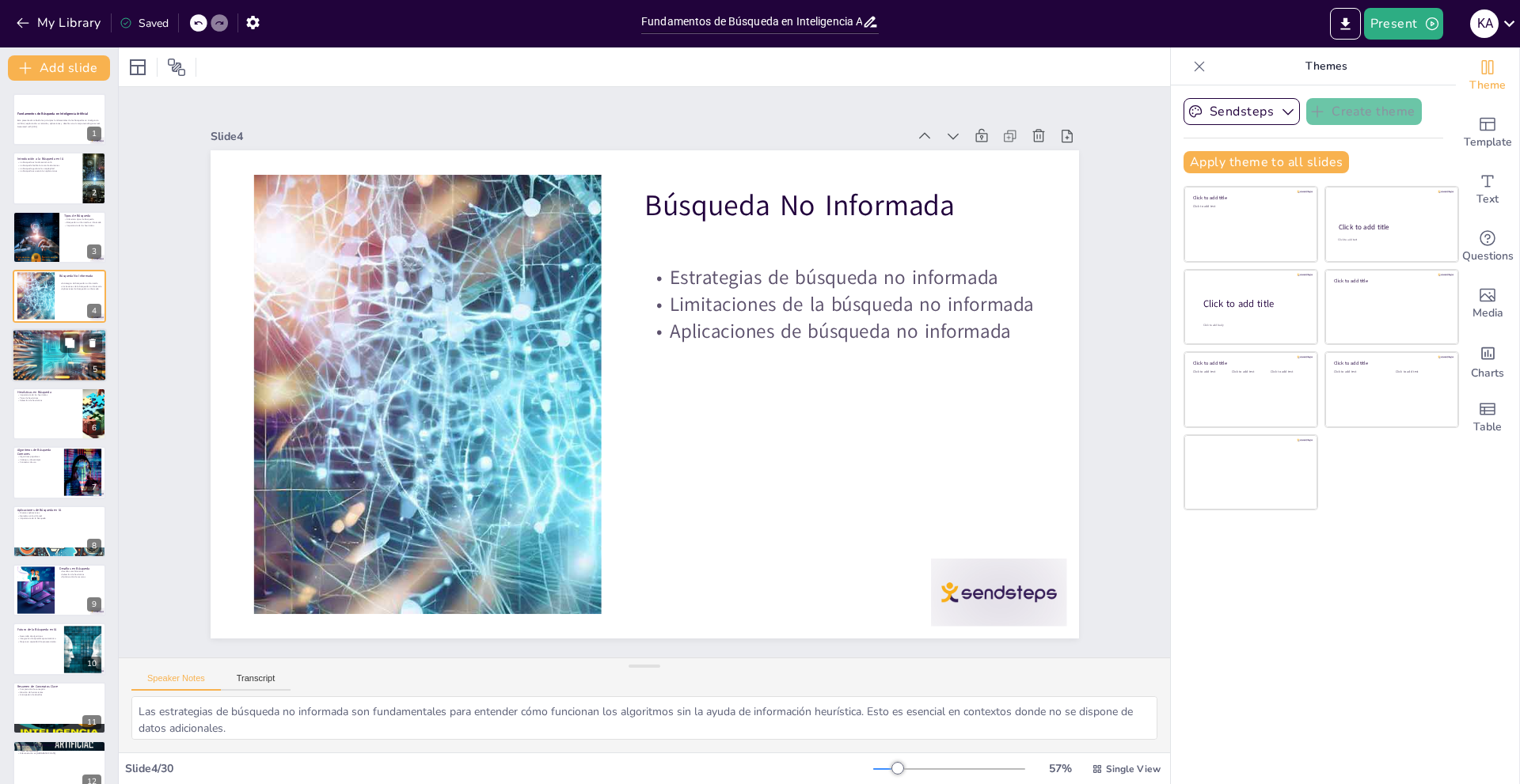
checkbox input "true"
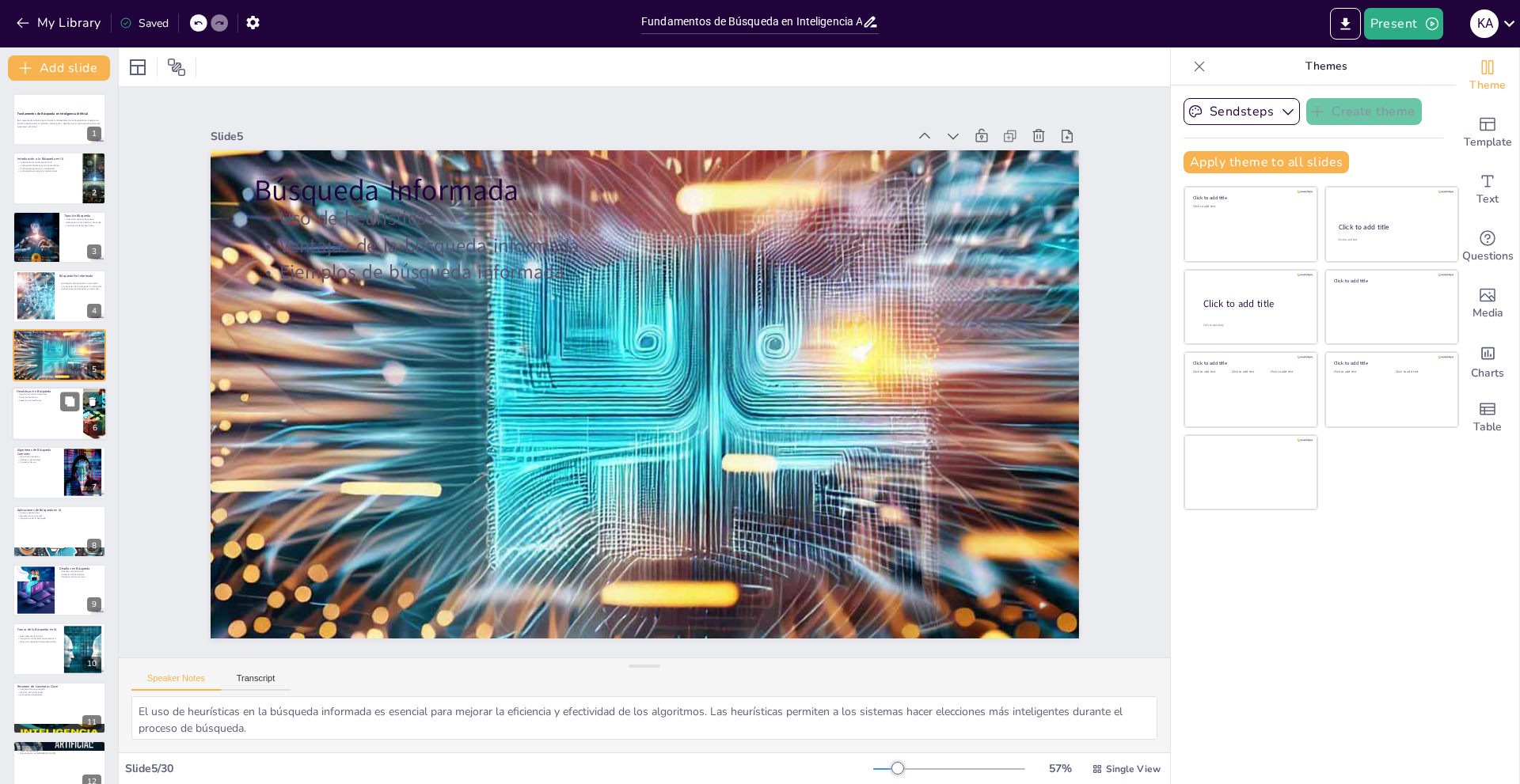
checkbox input "true"
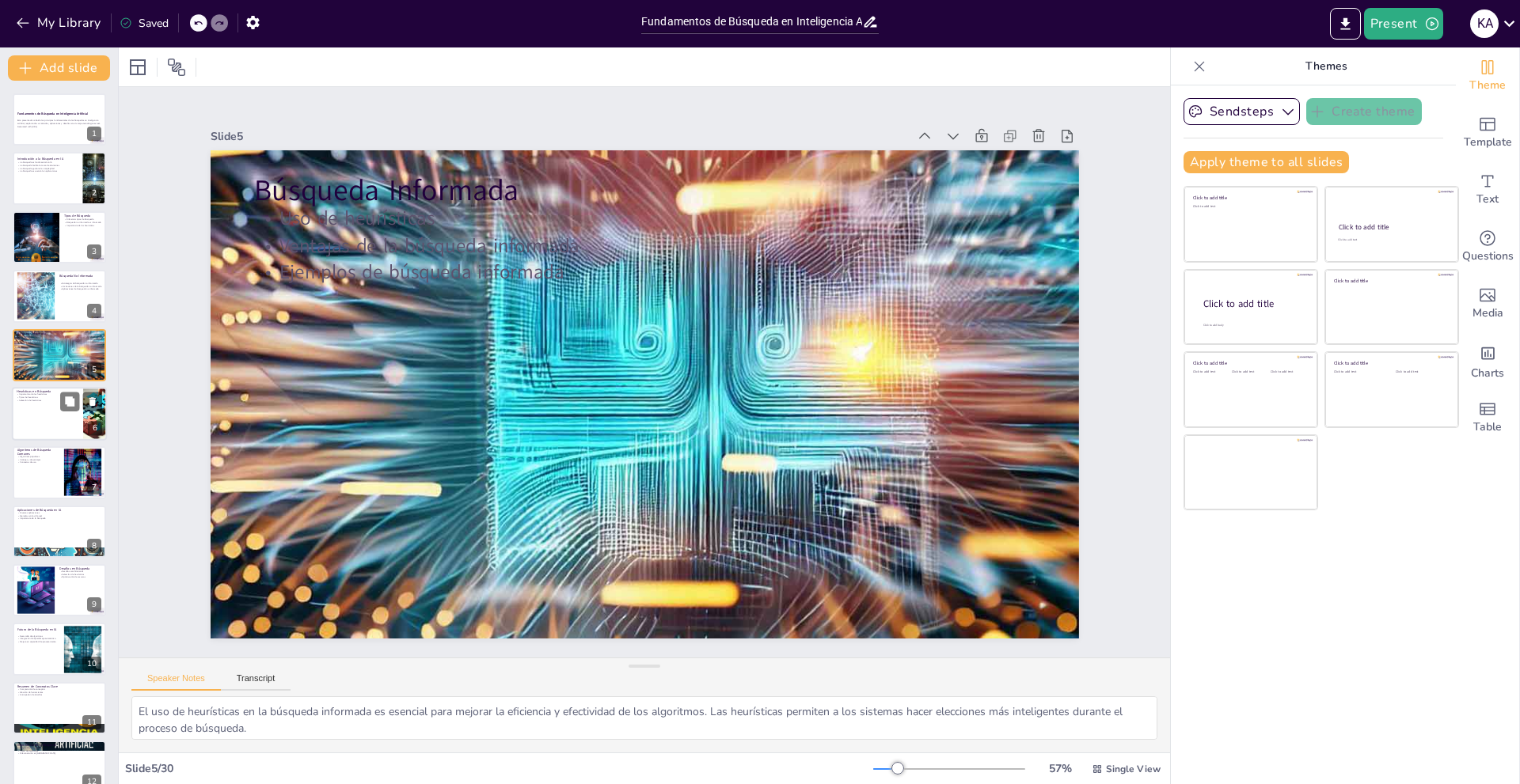
checkbox input "true"
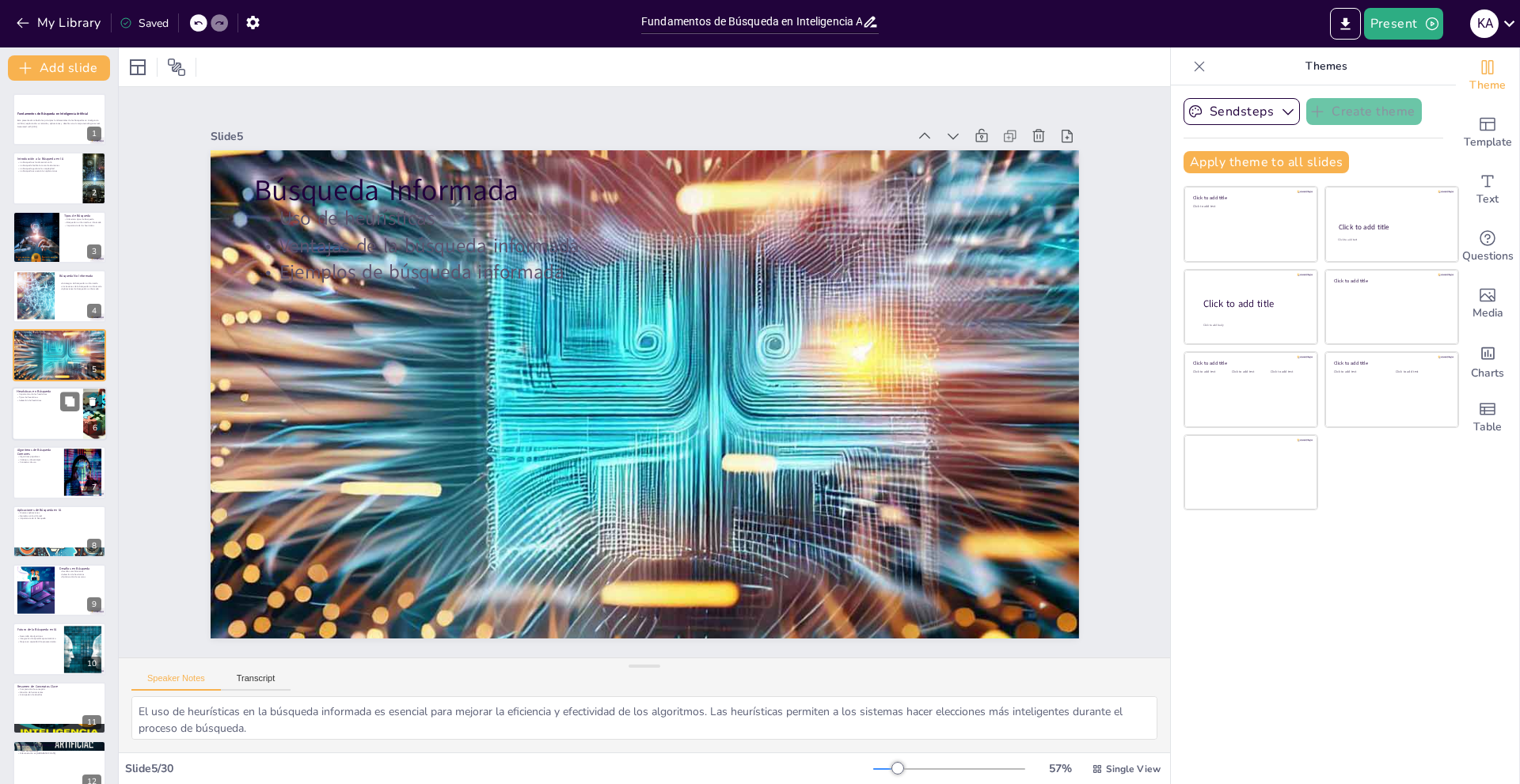
checkbox input "true"
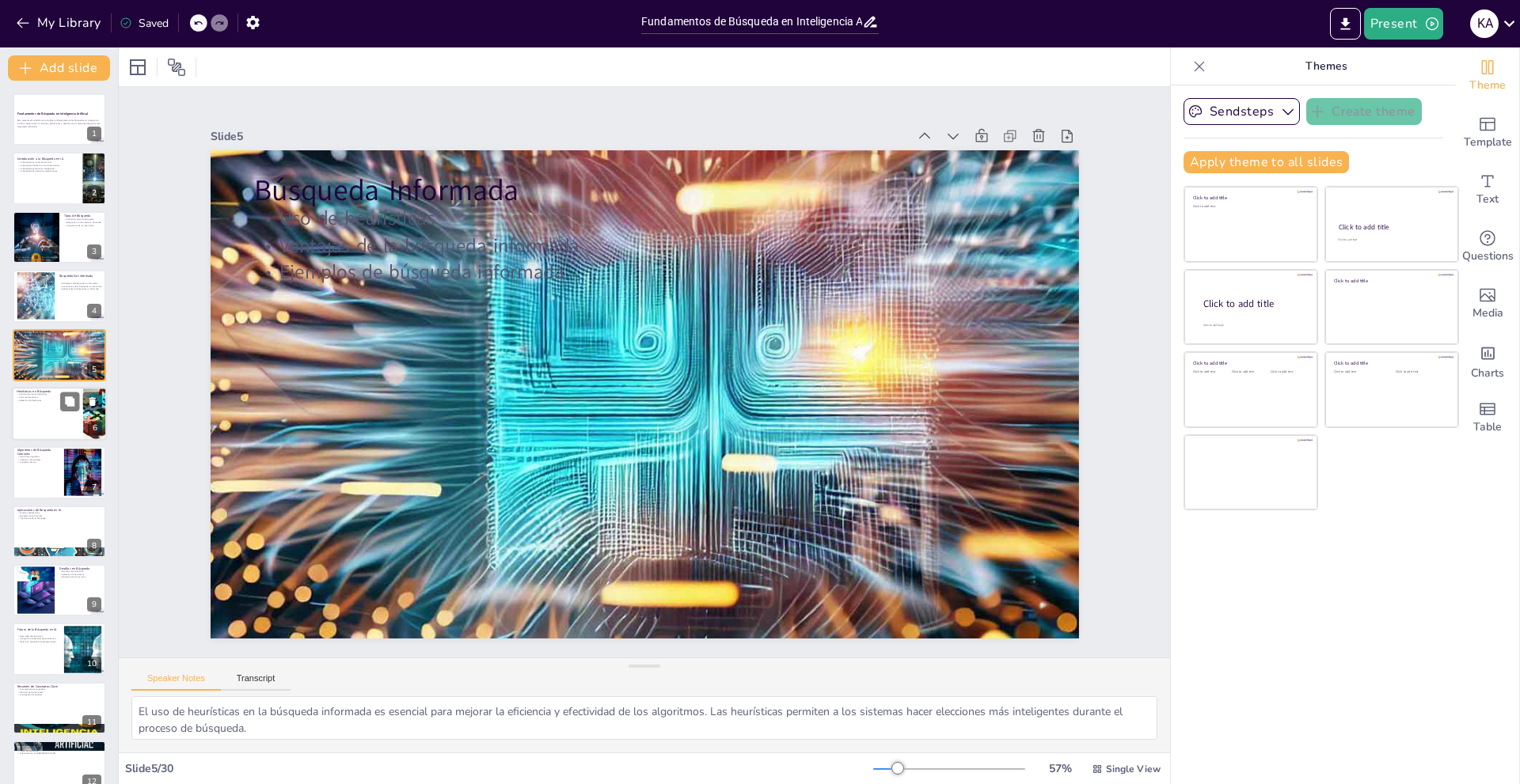
checkbox input "true"
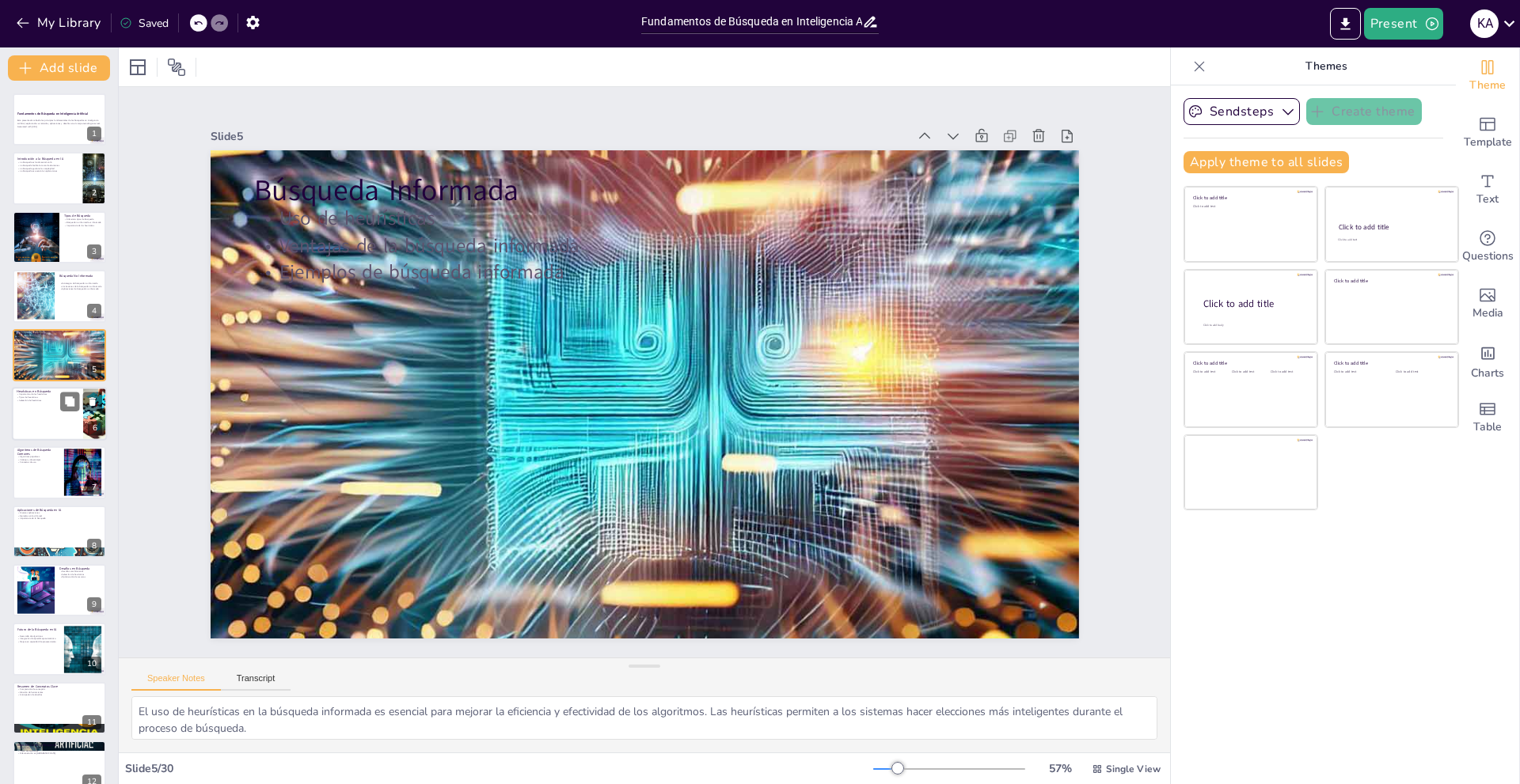
checkbox input "true"
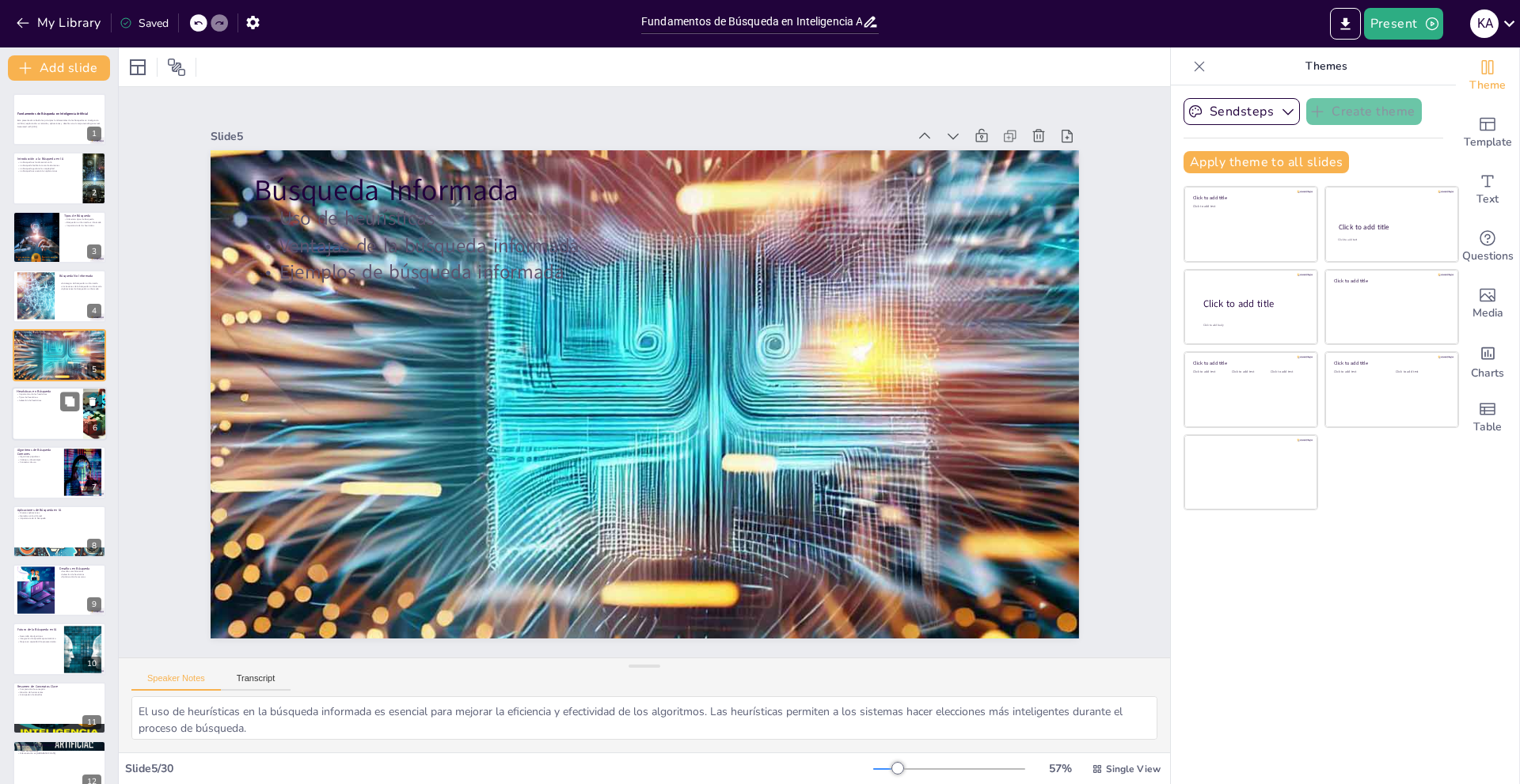
click at [33, 402] on div at bounding box center [59, 414] width 95 height 54
type textarea "Las heurísticas son cruciales en la búsqueda informada, ya que permiten a los s…"
checkbox input "true"
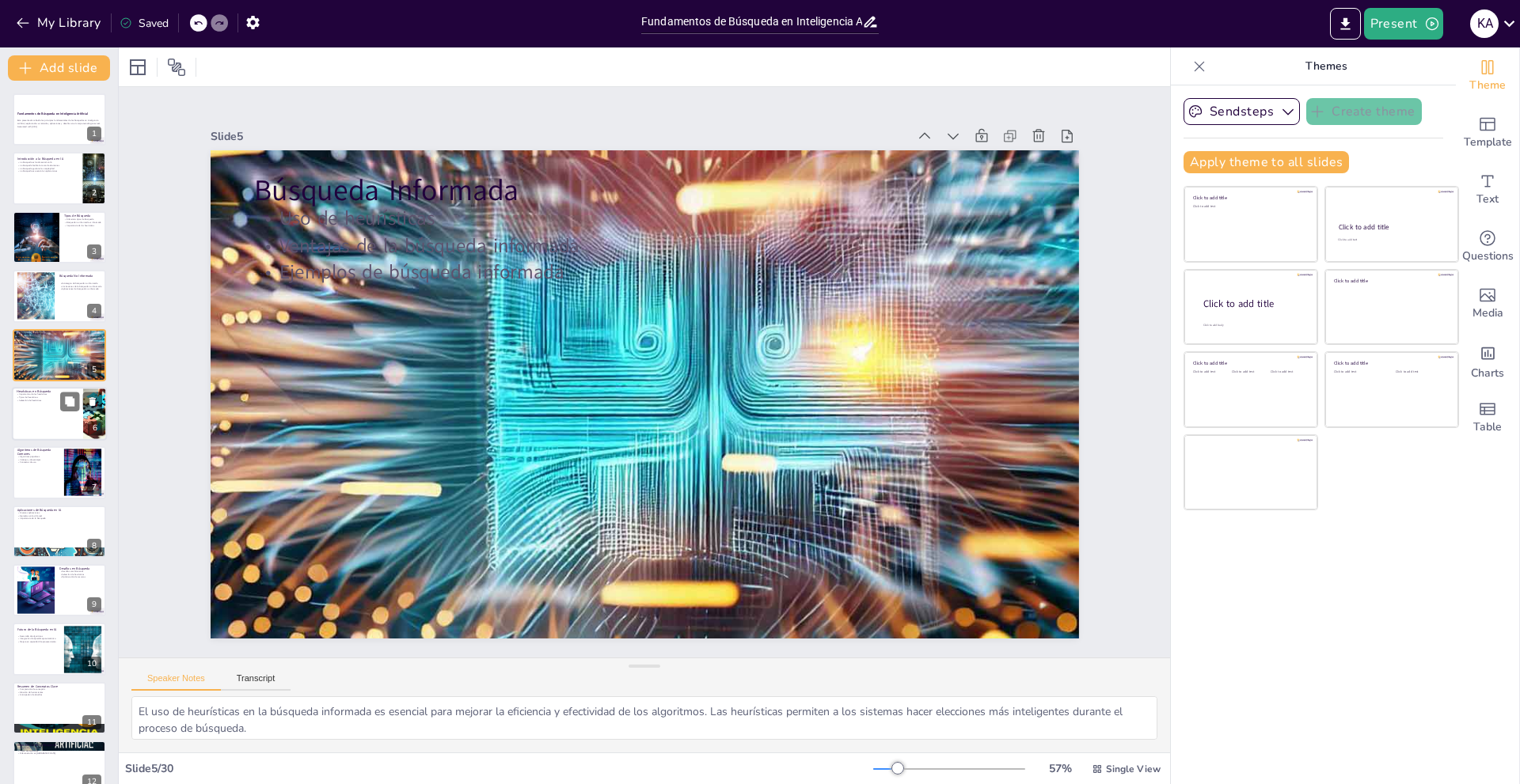
checkbox input "true"
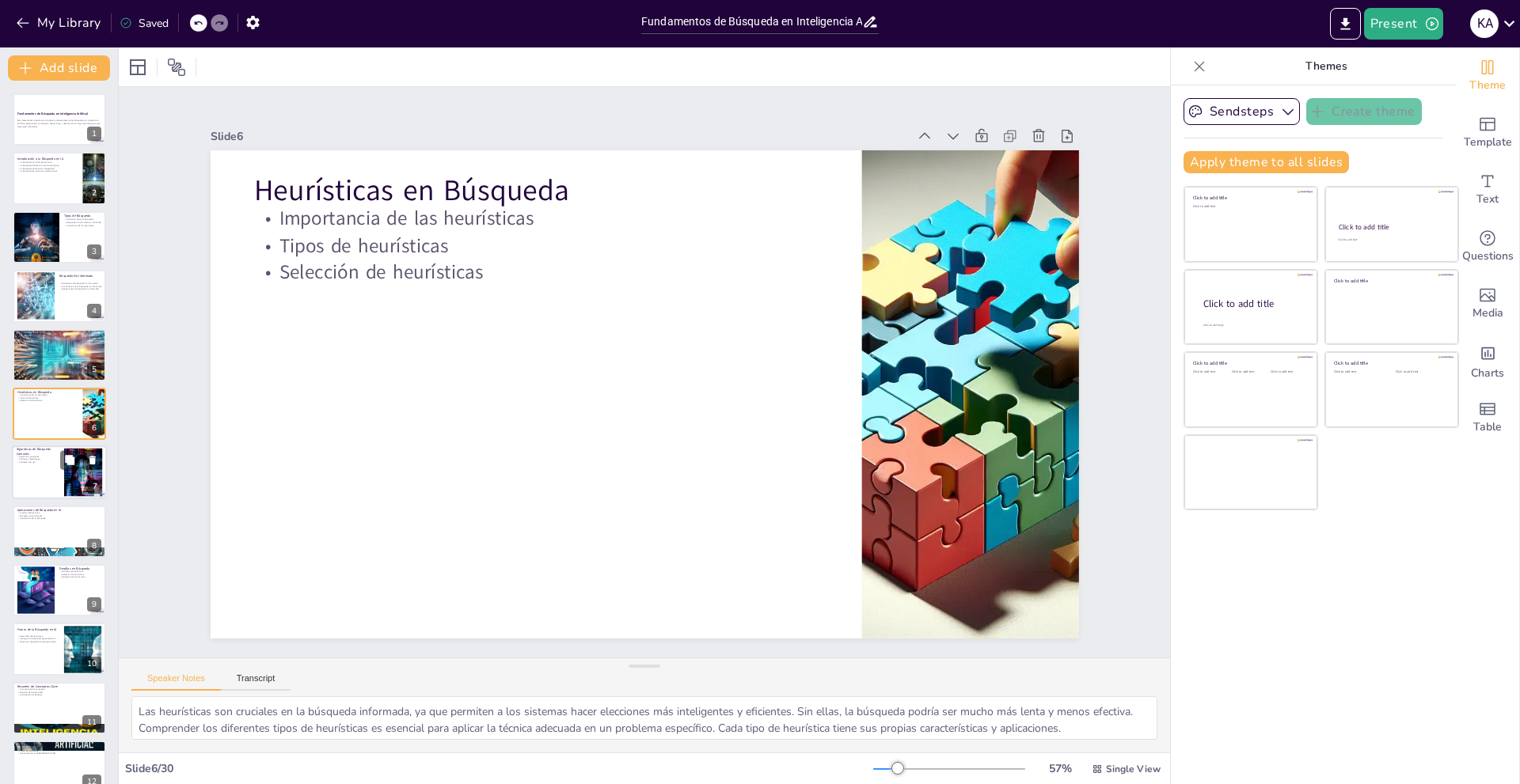
checkbox input "true"
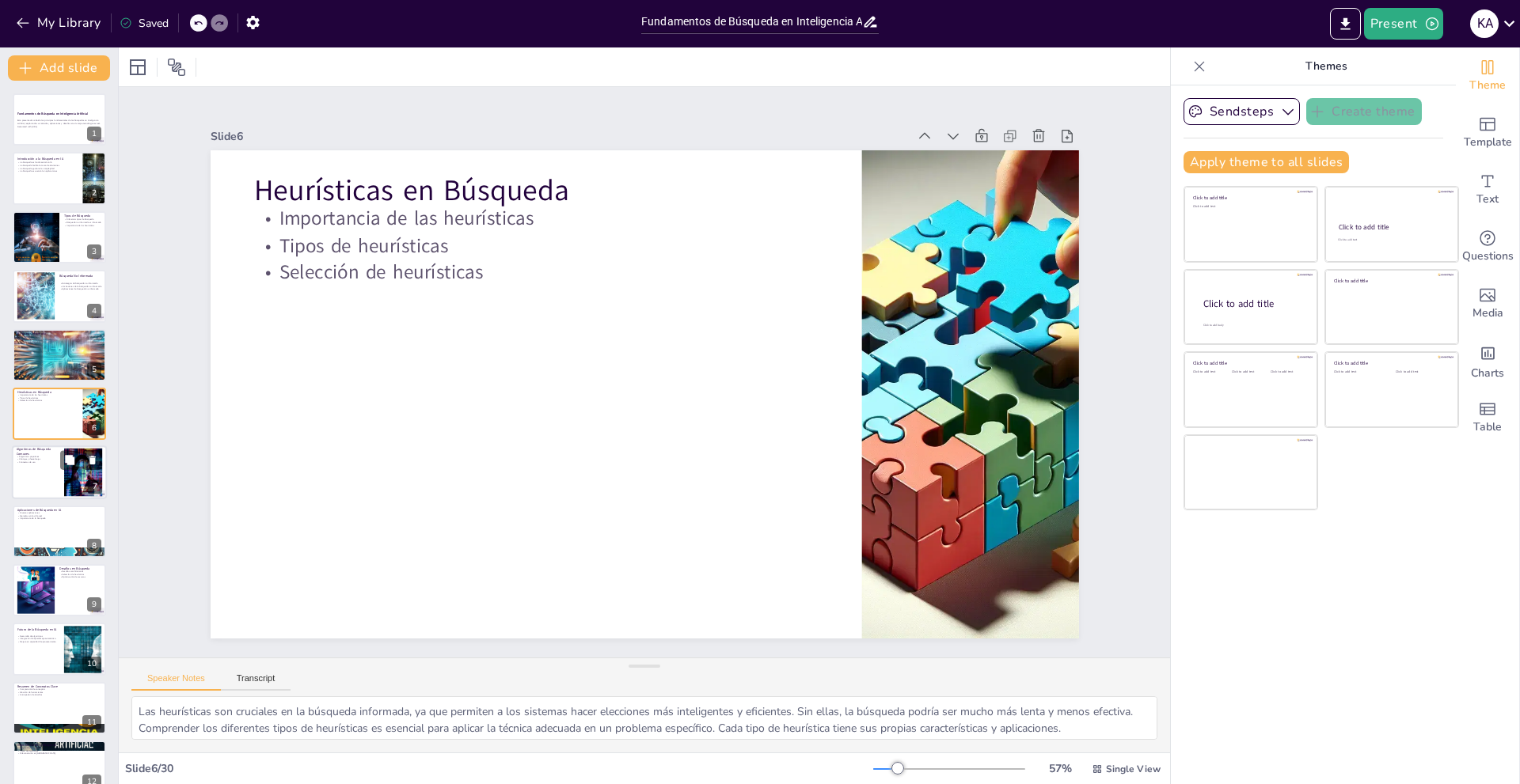
checkbox input "true"
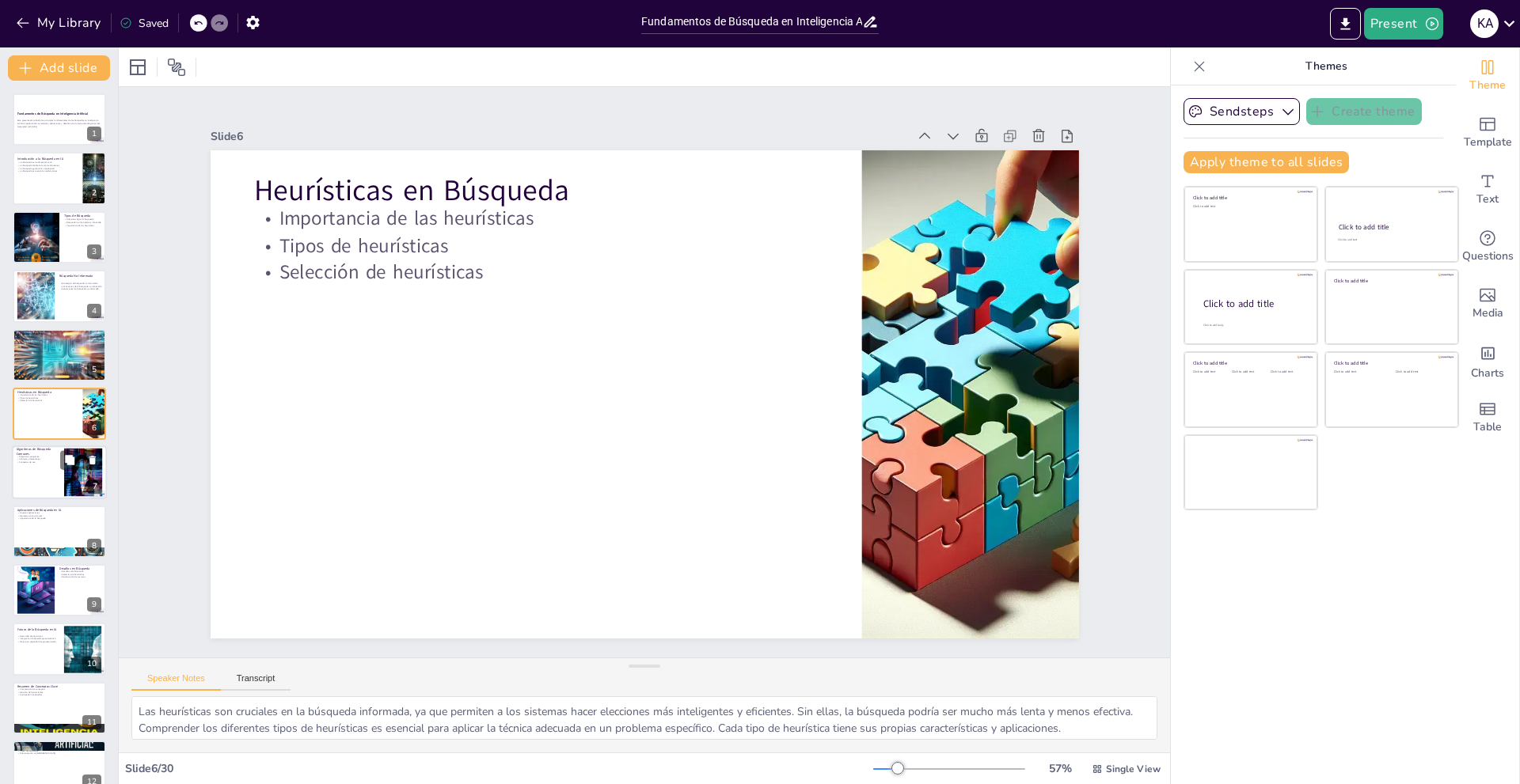
checkbox input "true"
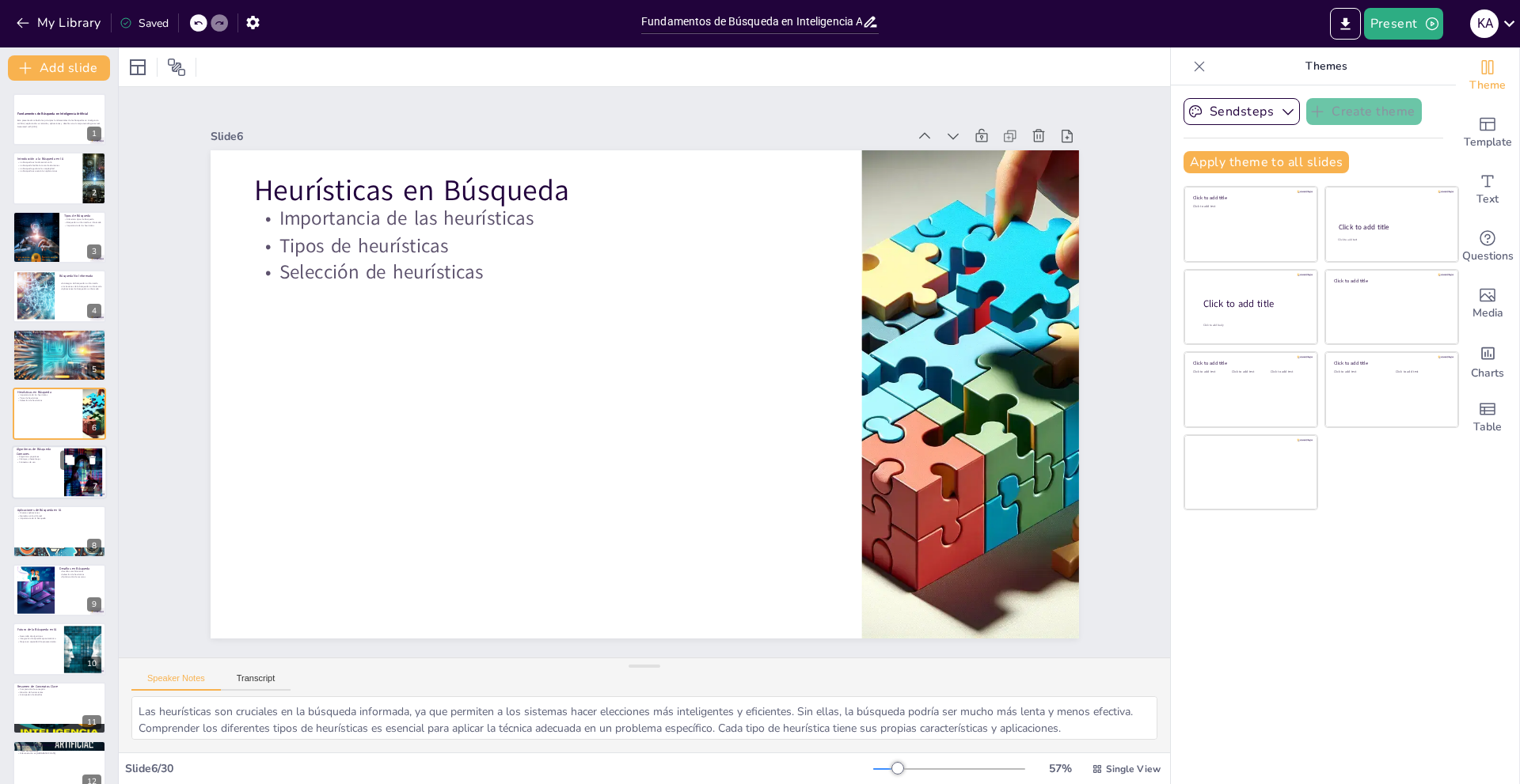
checkbox input "true"
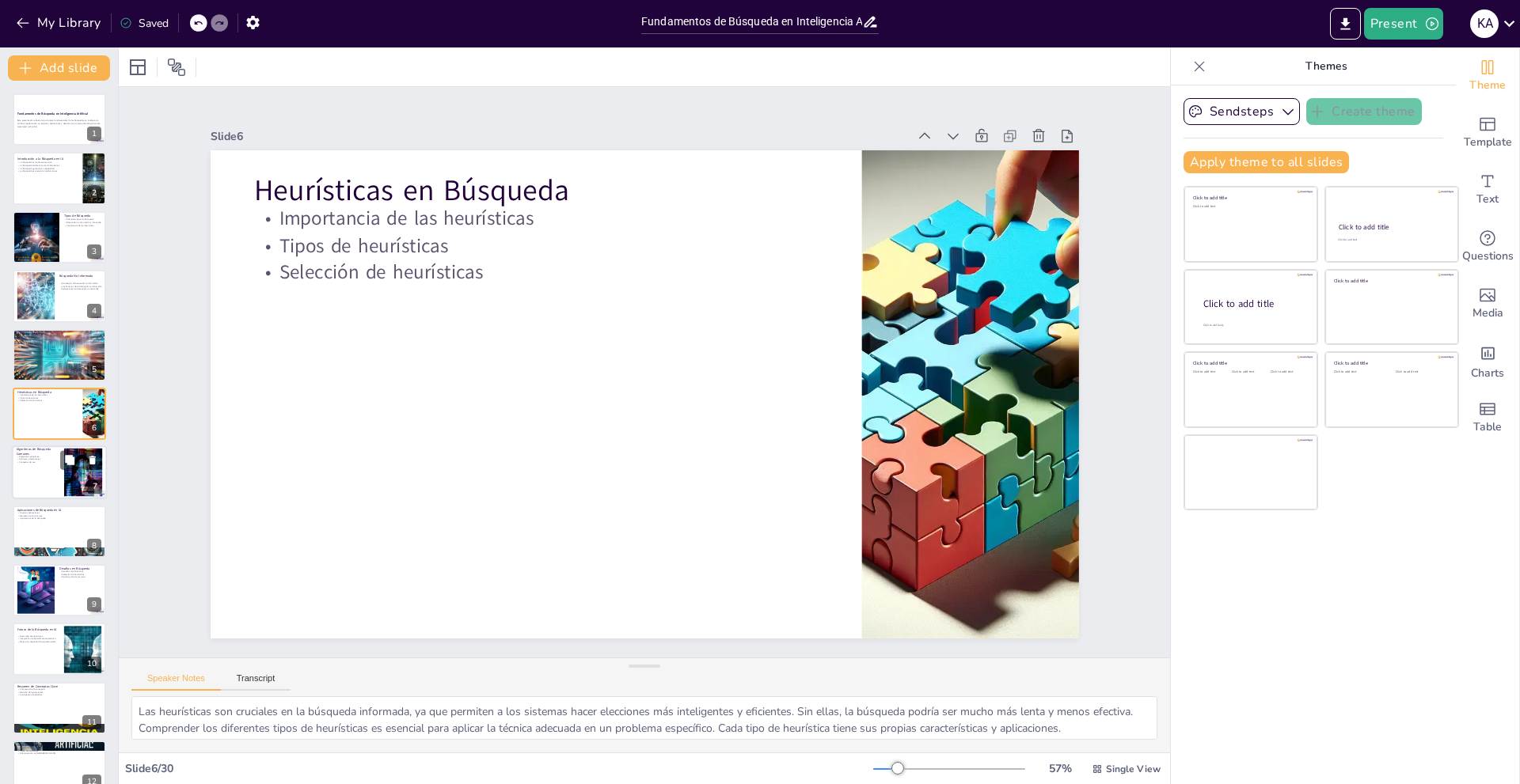
click at [41, 467] on div at bounding box center [59, 473] width 95 height 54
type textarea "Conocer los algoritmos de búsqueda más populares permite a los desarrolladores …"
checkbox input "true"
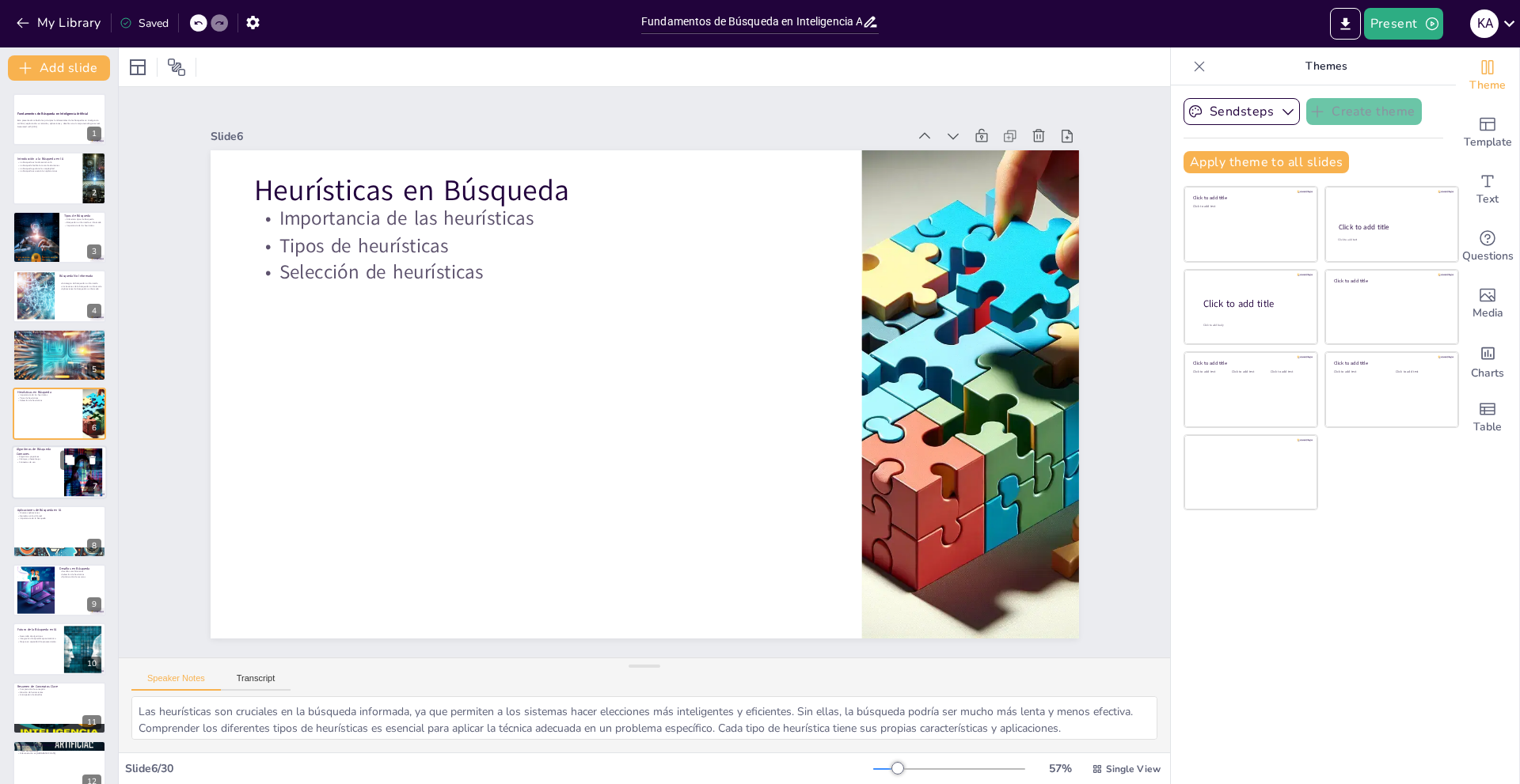
checkbox input "true"
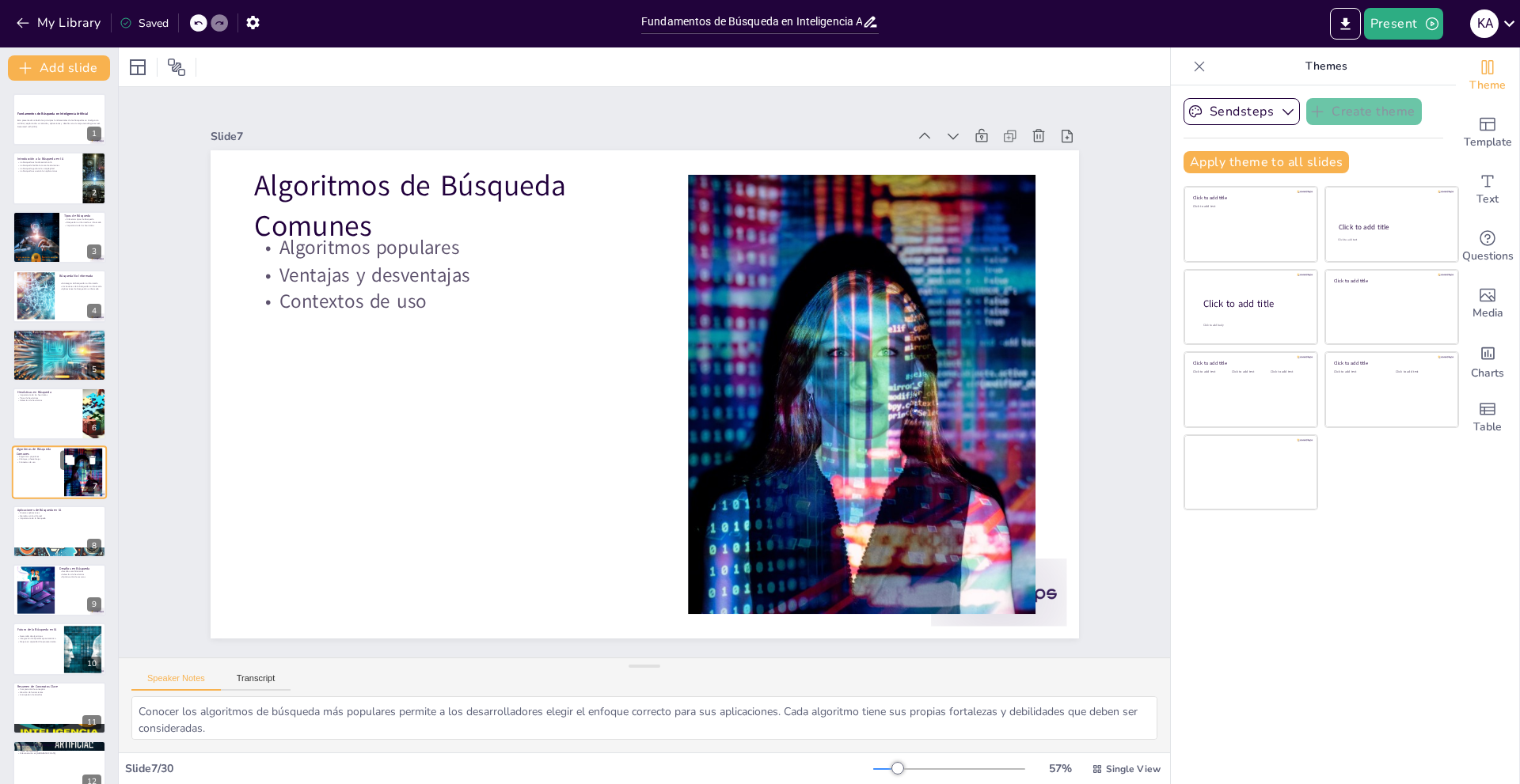
scroll to position [41, 0]
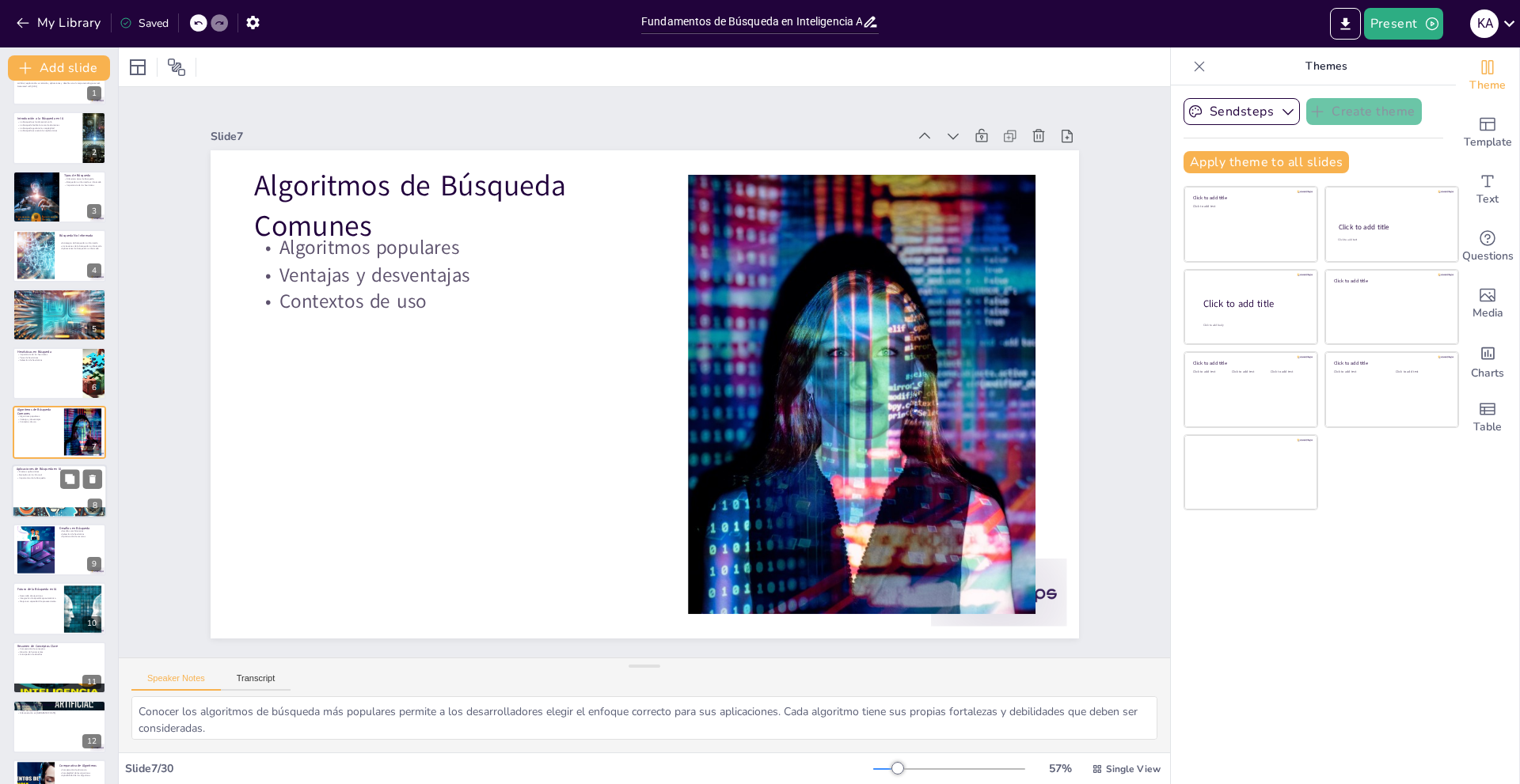
drag, startPoint x: 41, startPoint y: 467, endPoint x: 51, endPoint y: 478, distance: 14.9
click at [51, 465] on div "Aplicaciones de Búsqueda en IA Diversas aplicaciones Ejemplos en la vida real I…" at bounding box center [59, 465] width 95 height 0
type textarea "La diversidad de aplicaciones de la búsqueda en inteligencia artificial resalta…"
checkbox input "true"
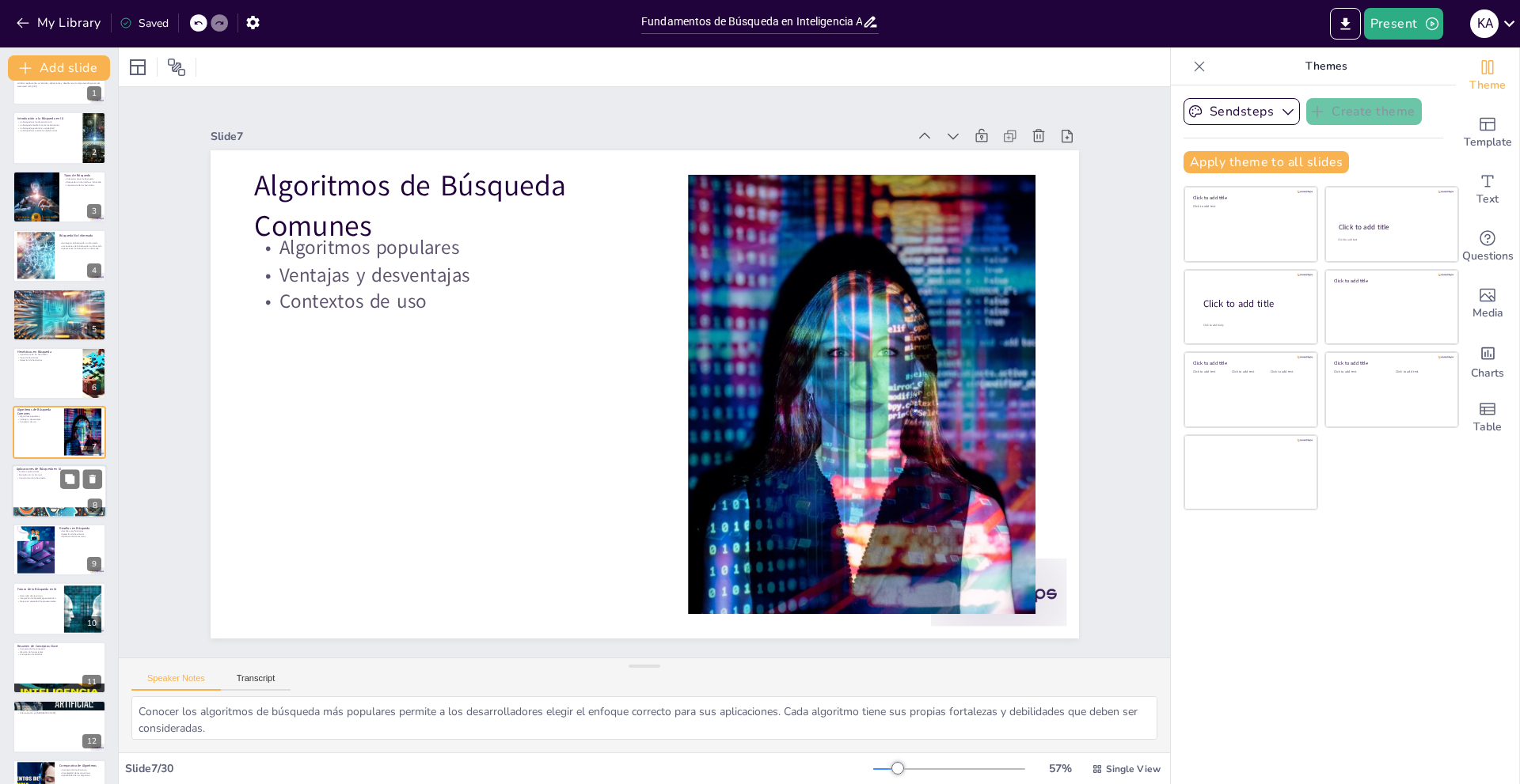
checkbox input "true"
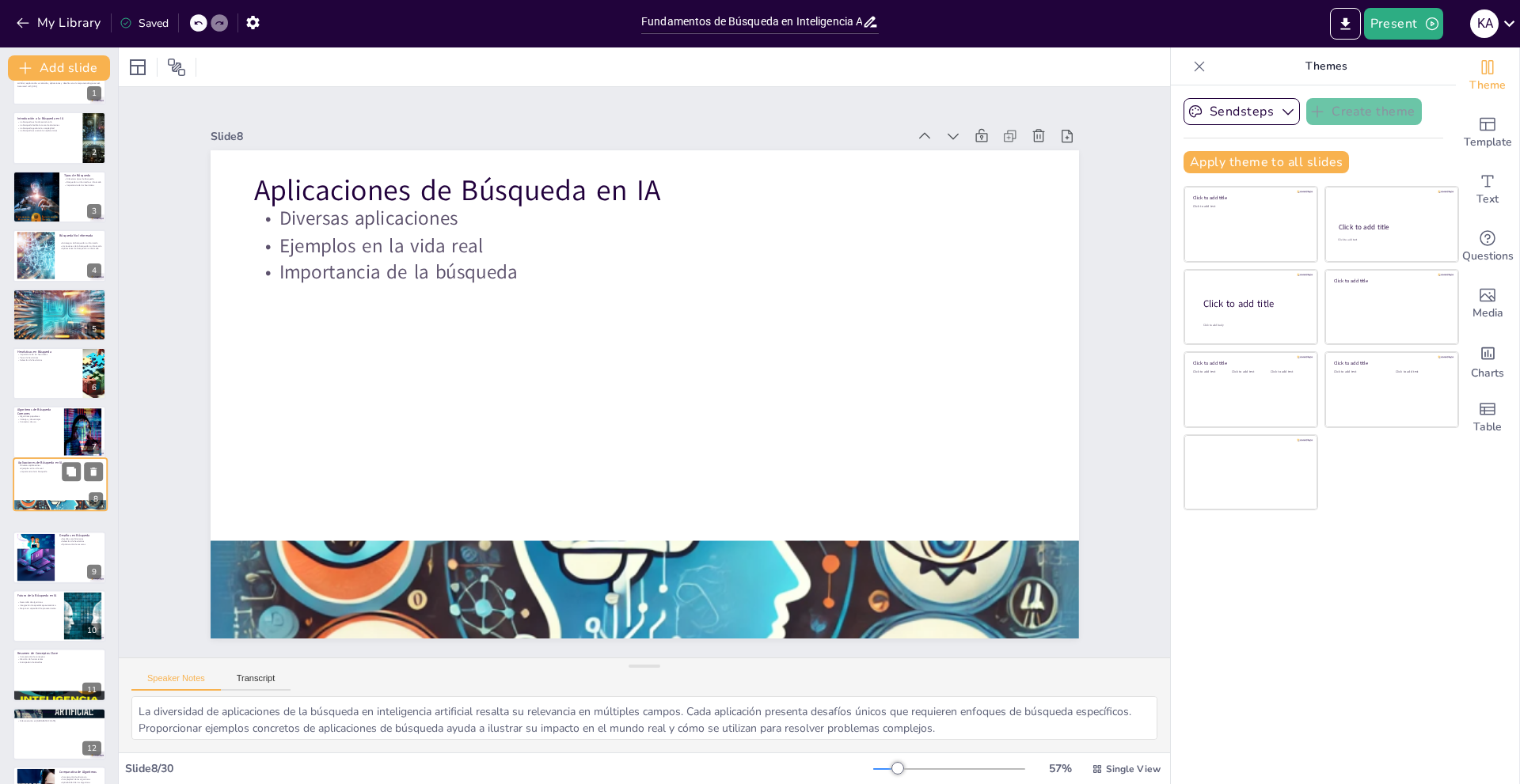
checkbox input "true"
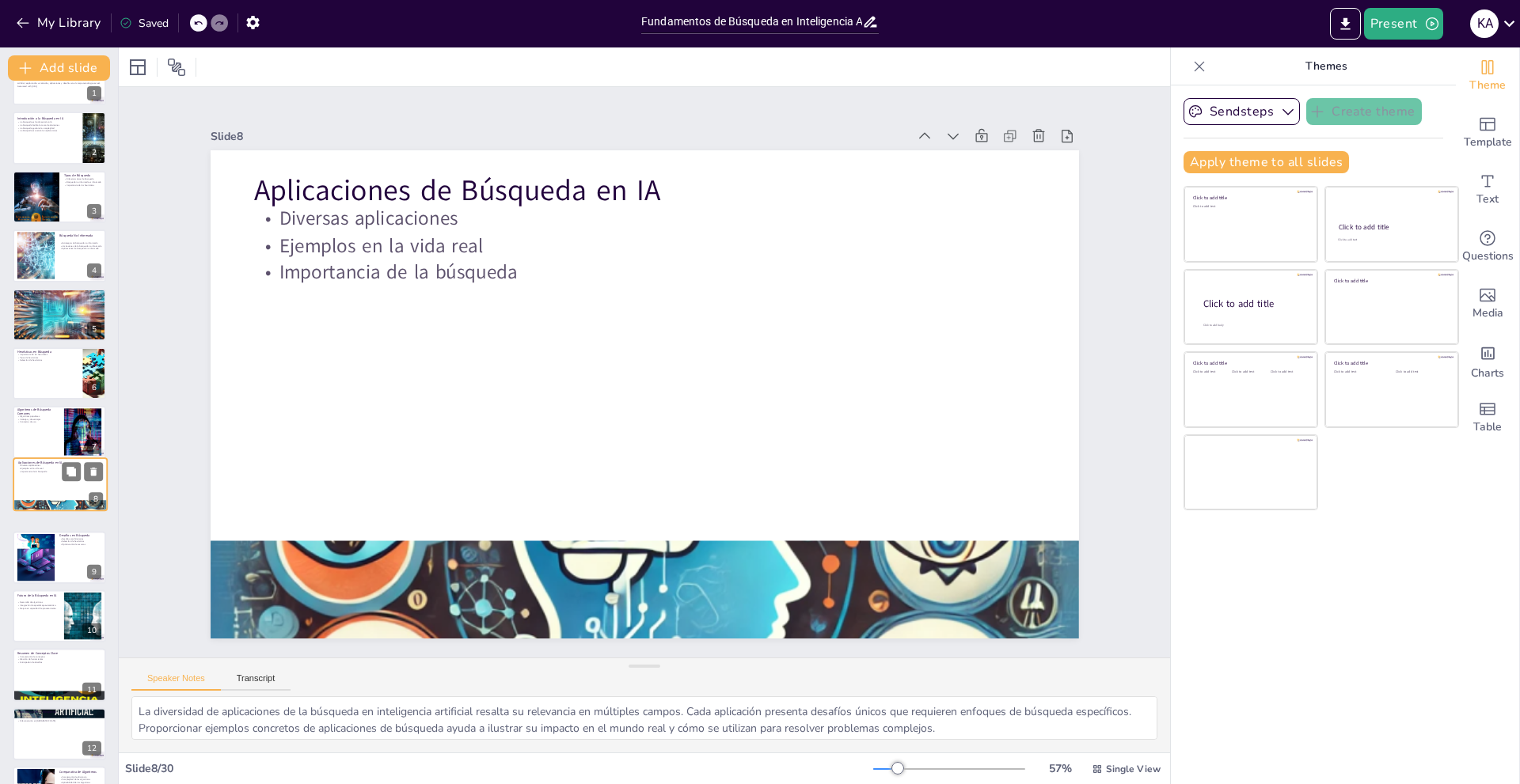
scroll to position [99, 0]
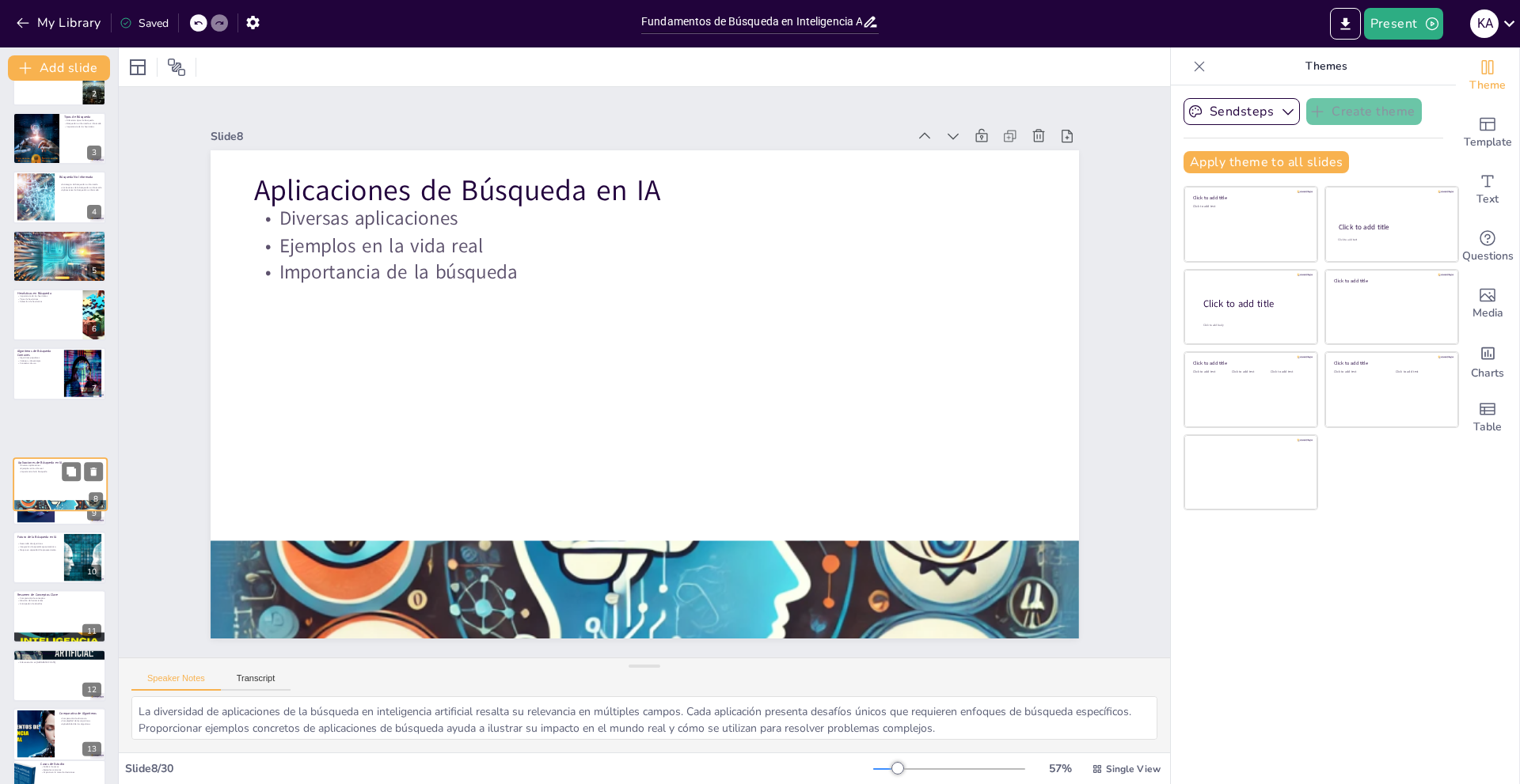
checkbox input "true"
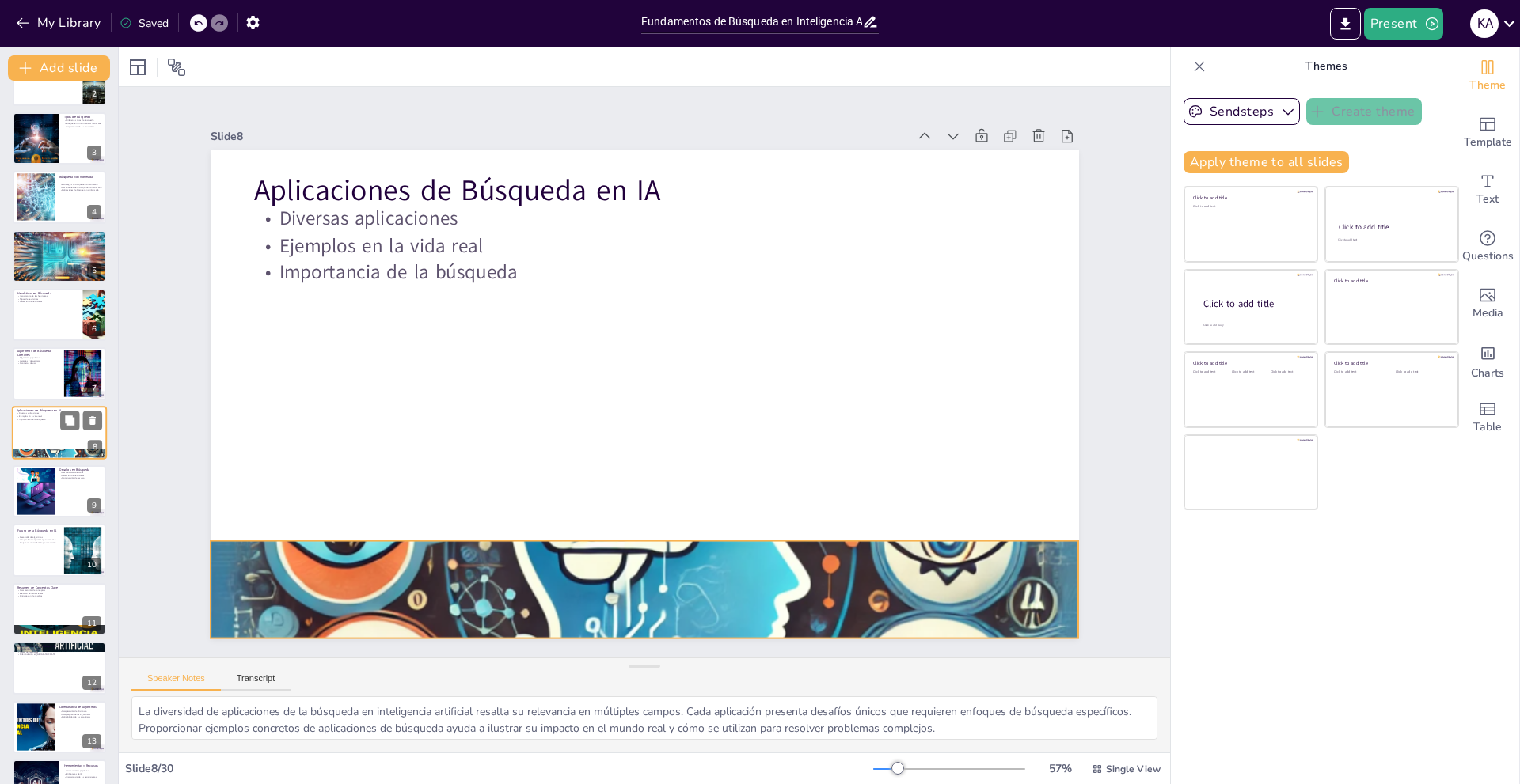
click at [51, 451] on div at bounding box center [59, 454] width 95 height 95
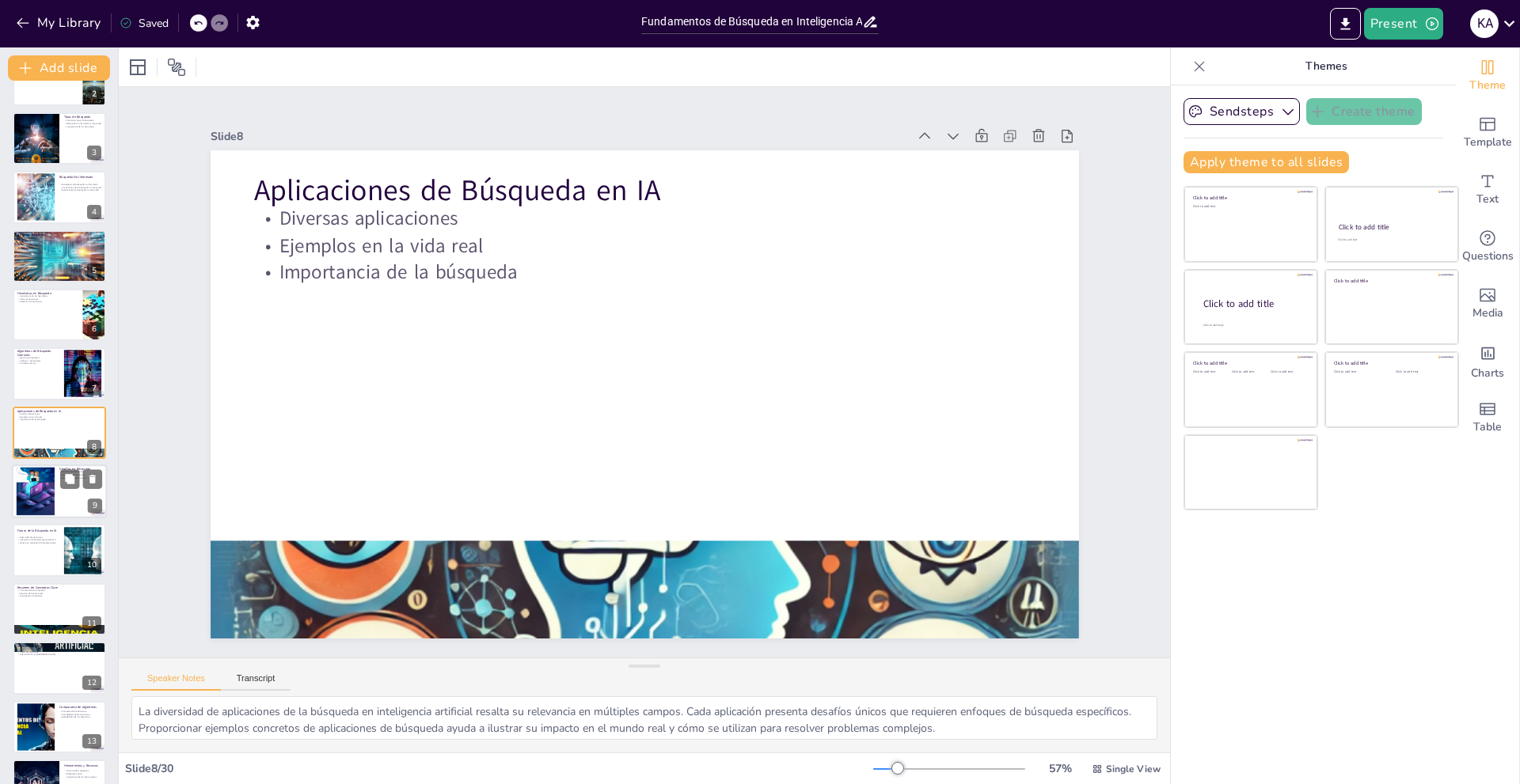
click at [49, 505] on div at bounding box center [35, 491] width 86 height 48
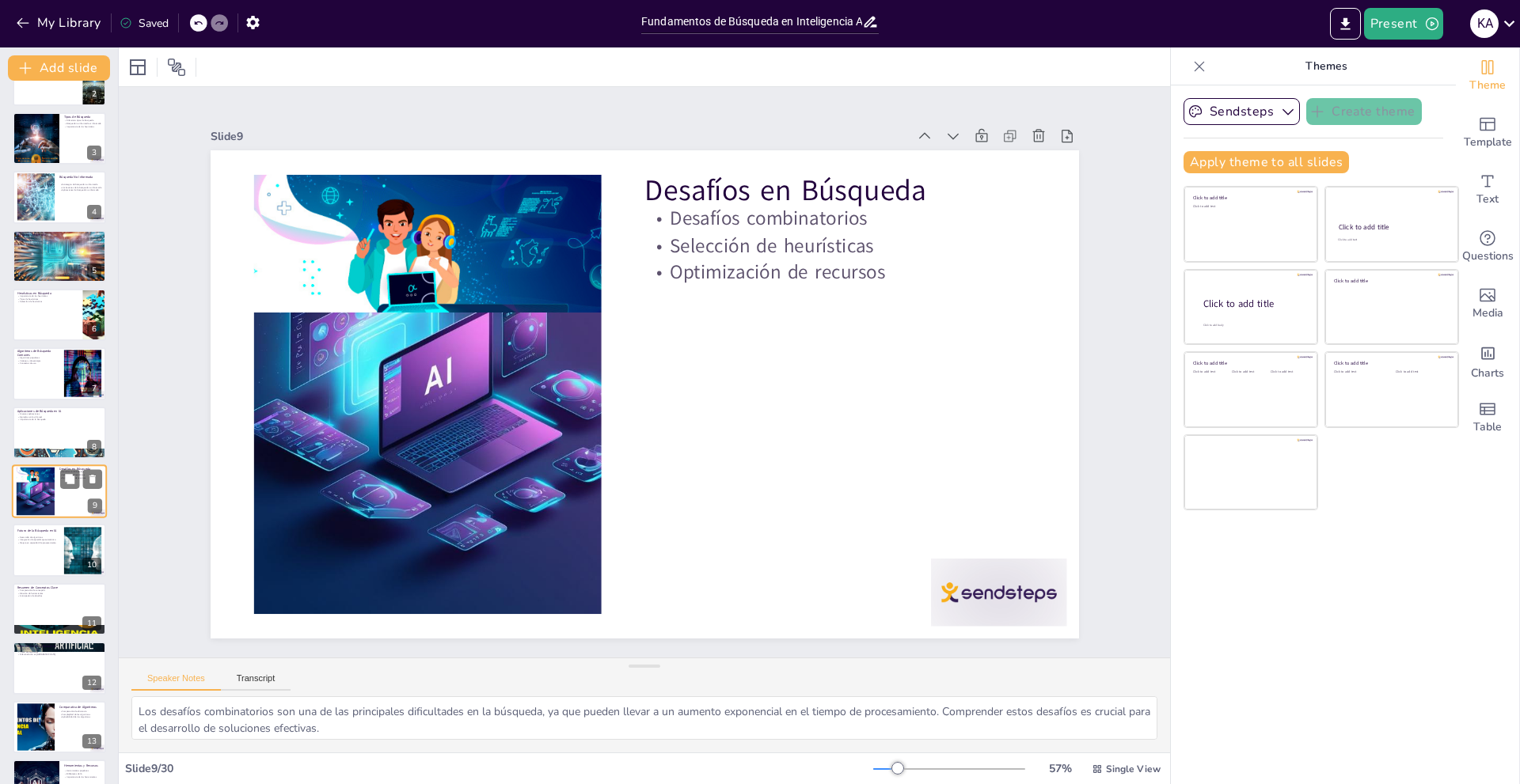
scroll to position [158, 0]
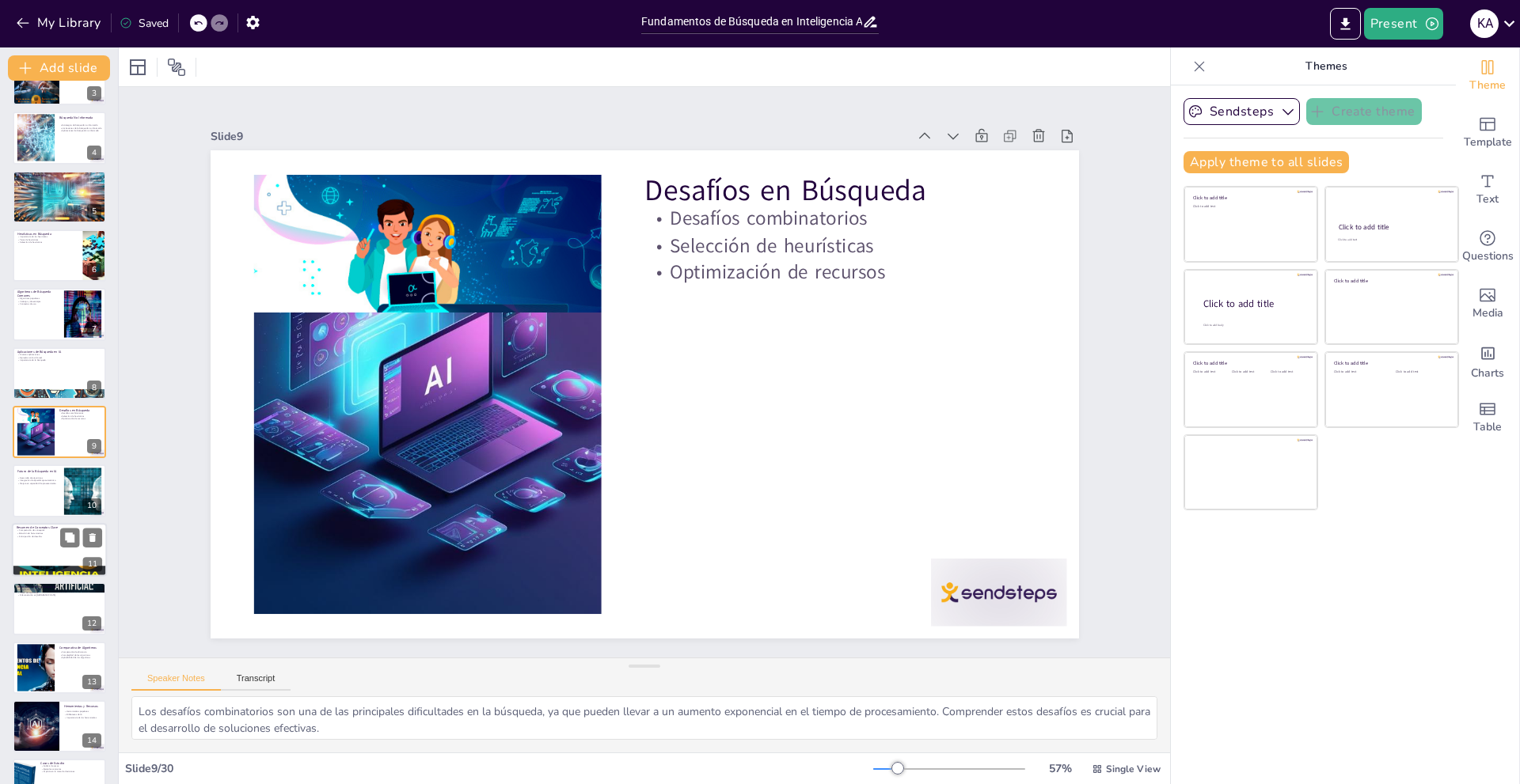
click at [48, 555] on div at bounding box center [59, 550] width 95 height 54
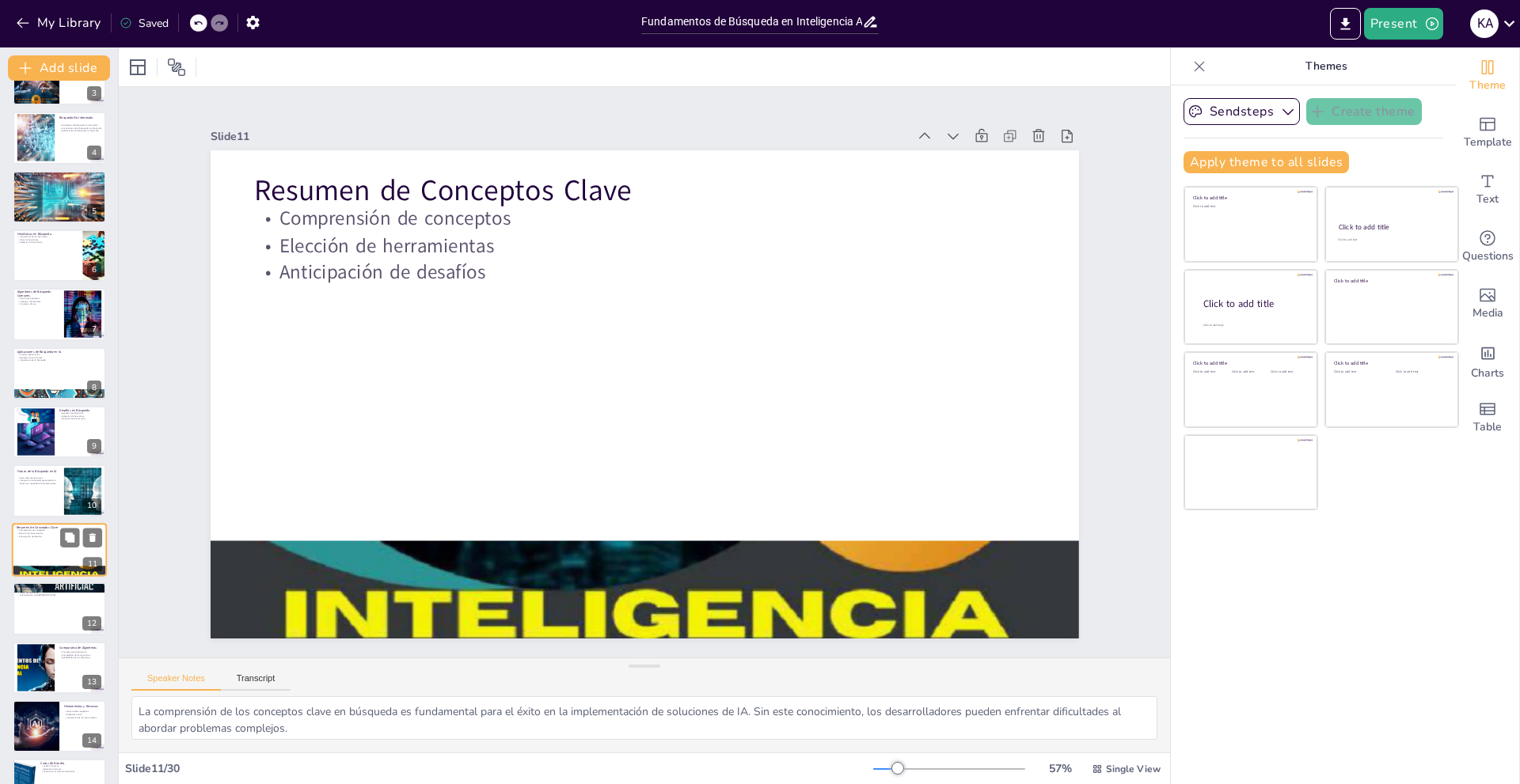
scroll to position [275, 0]
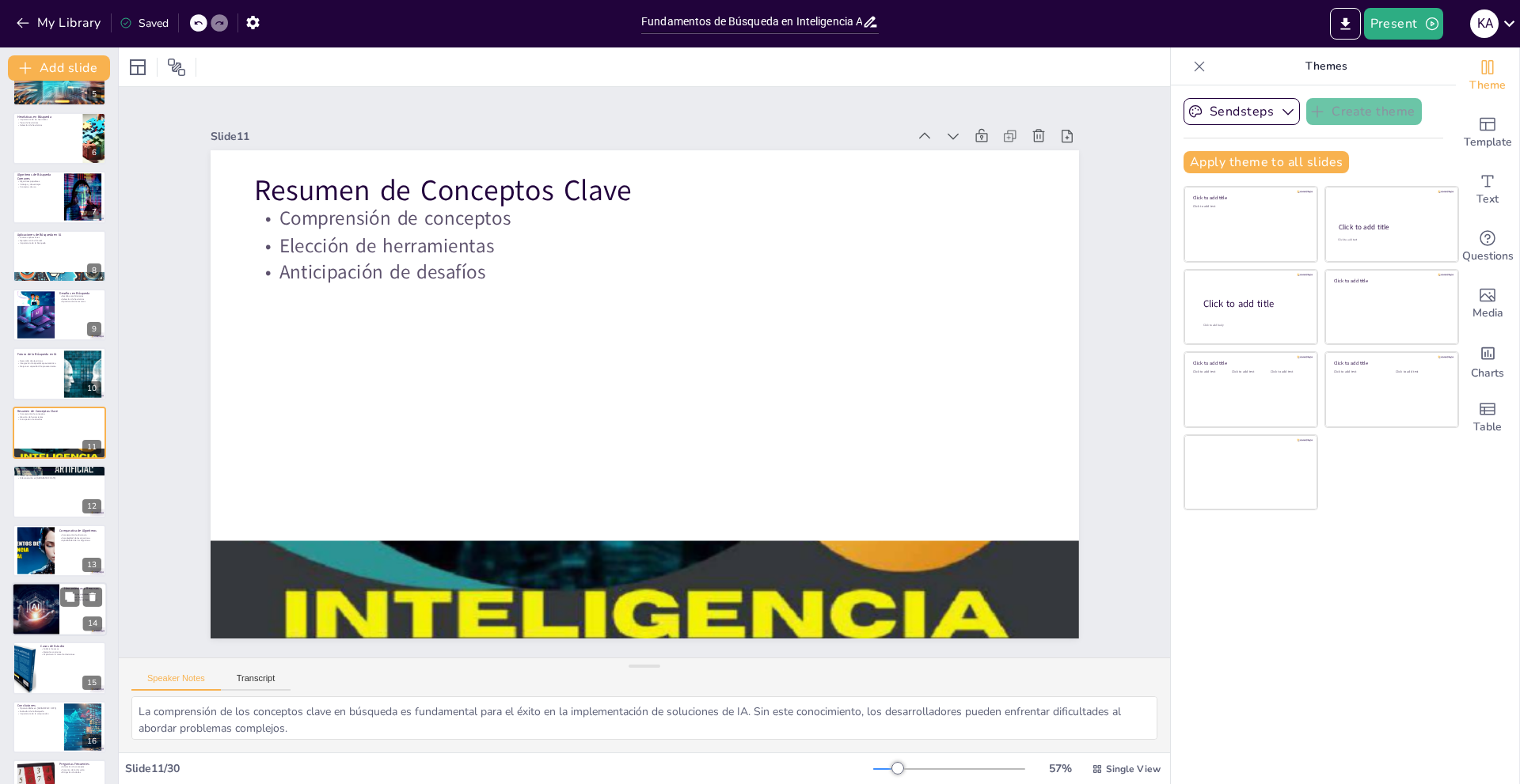
click at [41, 593] on div at bounding box center [35, 610] width 77 height 54
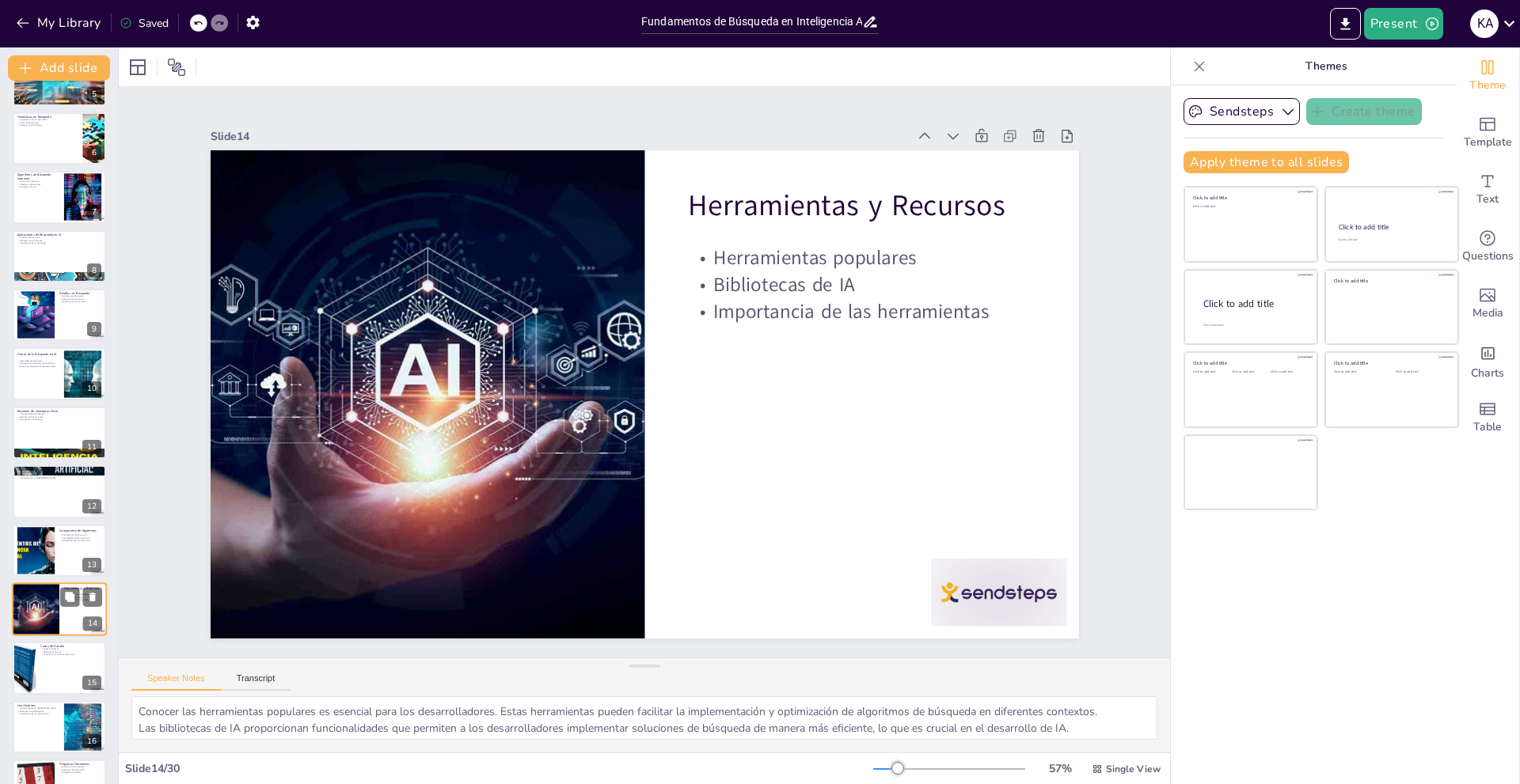
scroll to position [452, 0]
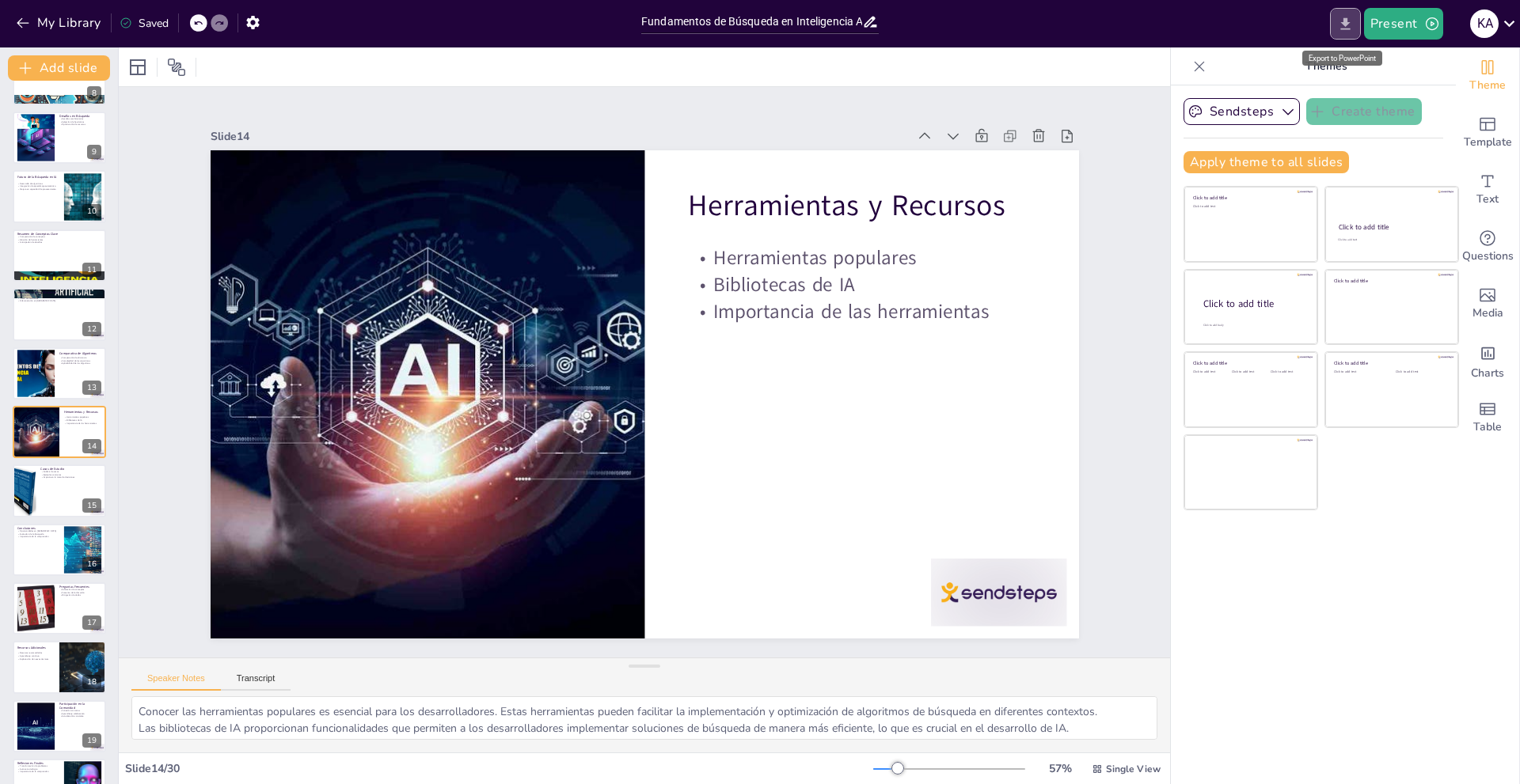
click at [1341, 24] on icon "Export to PowerPoint" at bounding box center [1345, 24] width 16 height 16
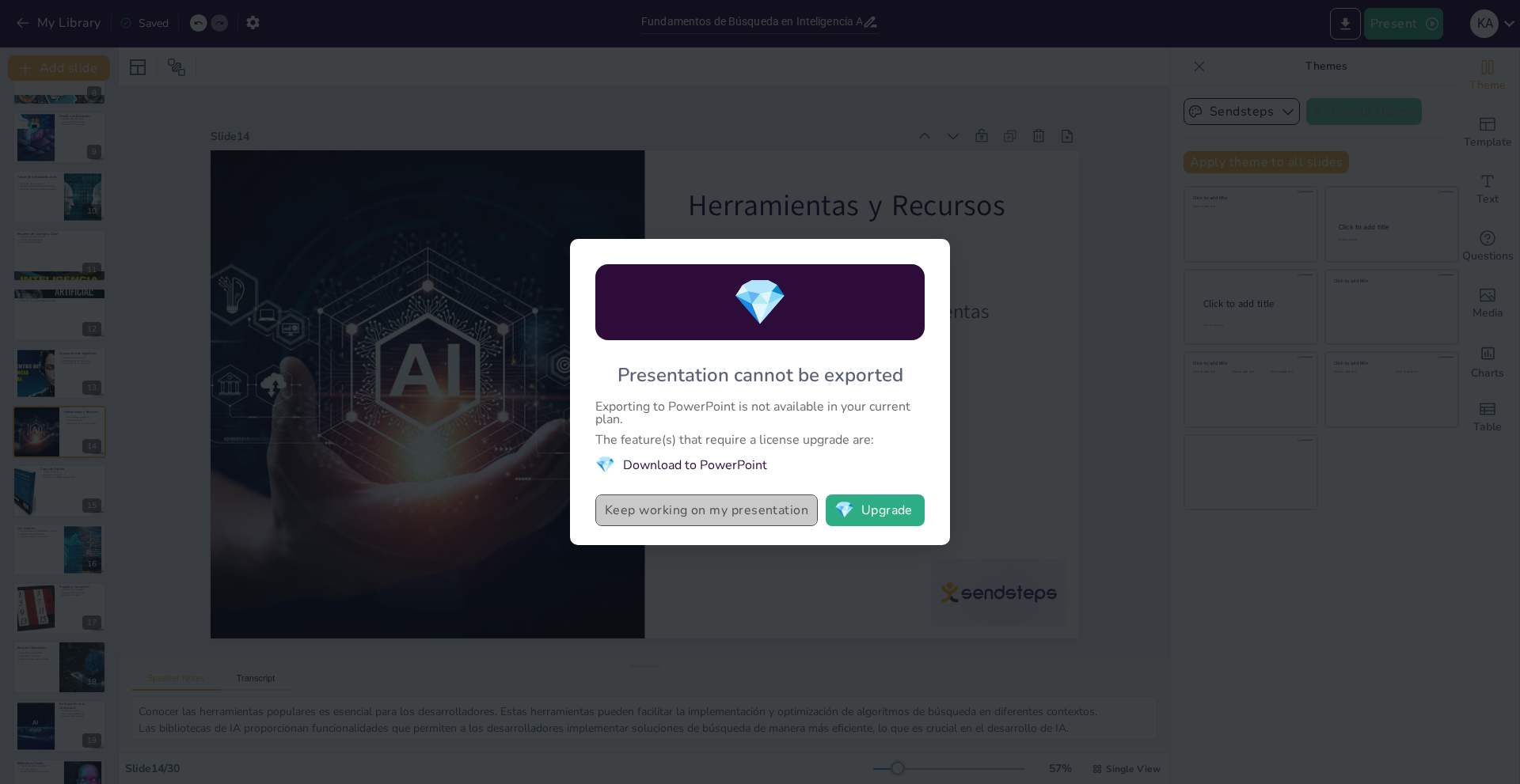
click at [716, 519] on button "Keep working on my presentation" at bounding box center [706, 510] width 222 height 32
